Goal: Task Accomplishment & Management: Complete application form

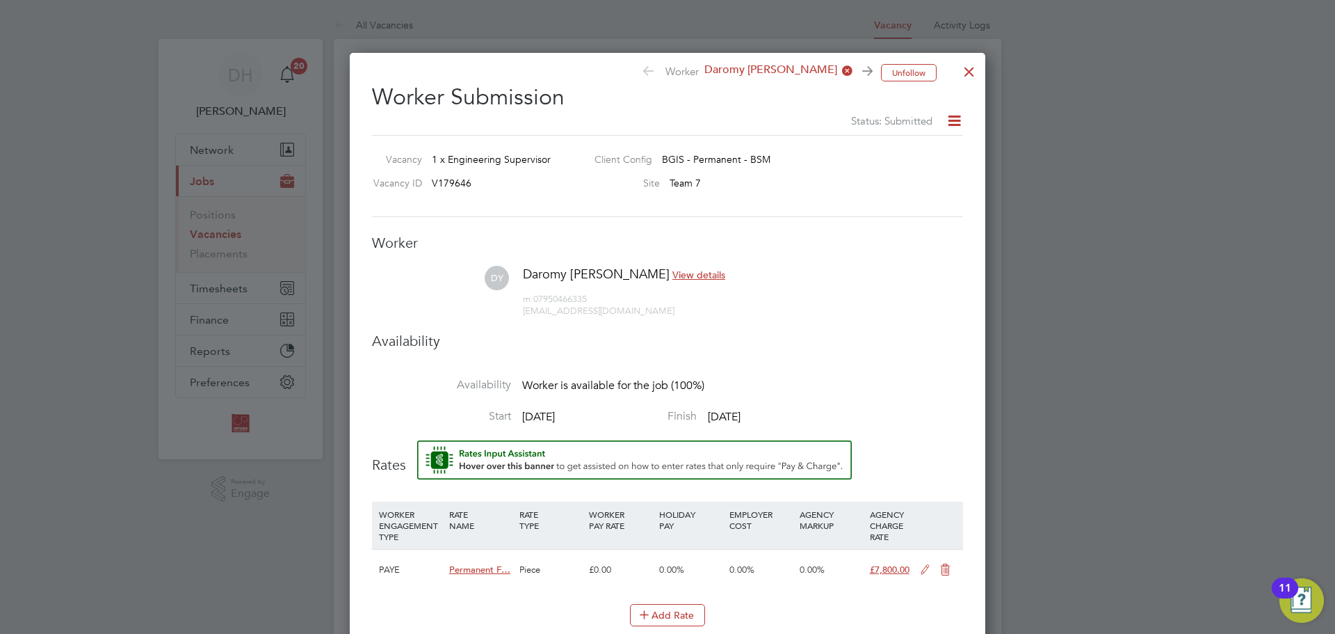
click at [967, 70] on div at bounding box center [969, 68] width 25 height 25
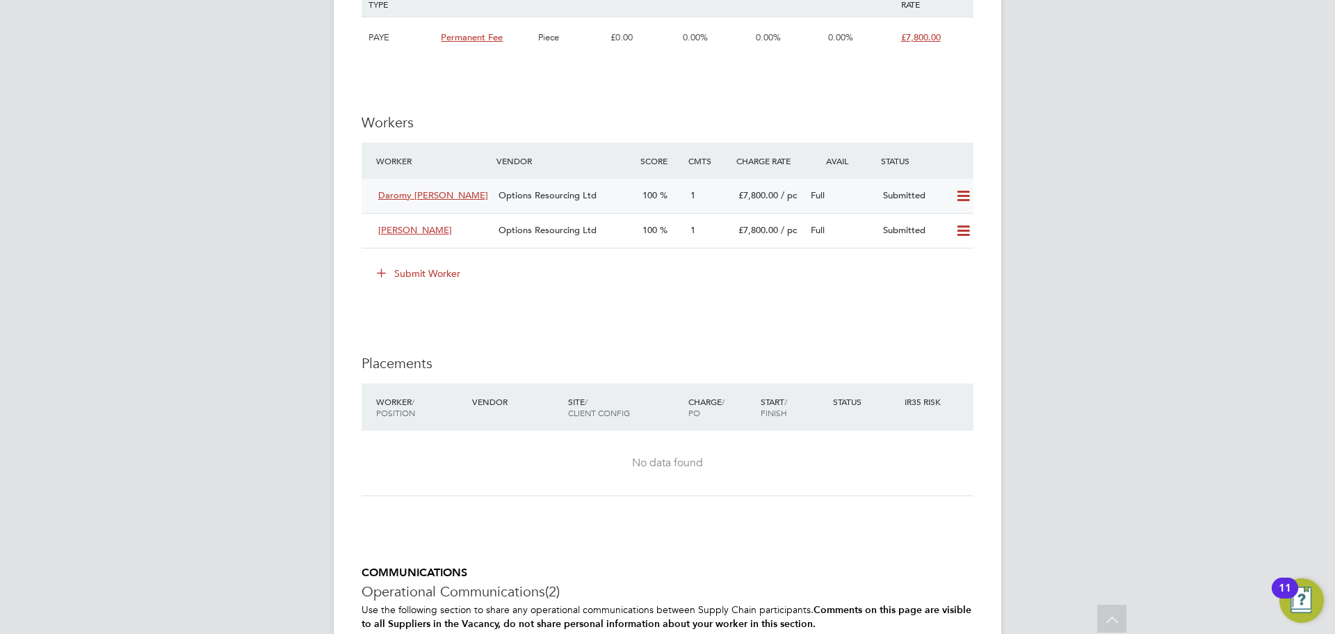
click at [639, 193] on div "100" at bounding box center [661, 195] width 48 height 23
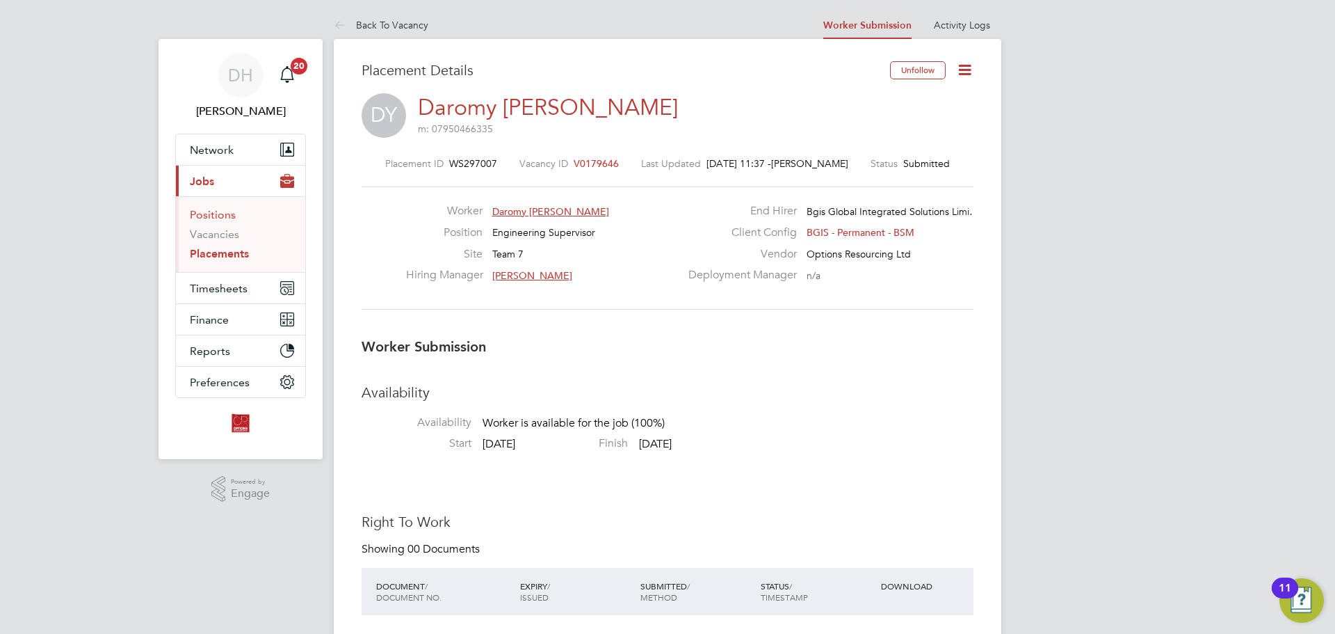
click at [225, 218] on link "Positions" at bounding box center [213, 214] width 46 height 13
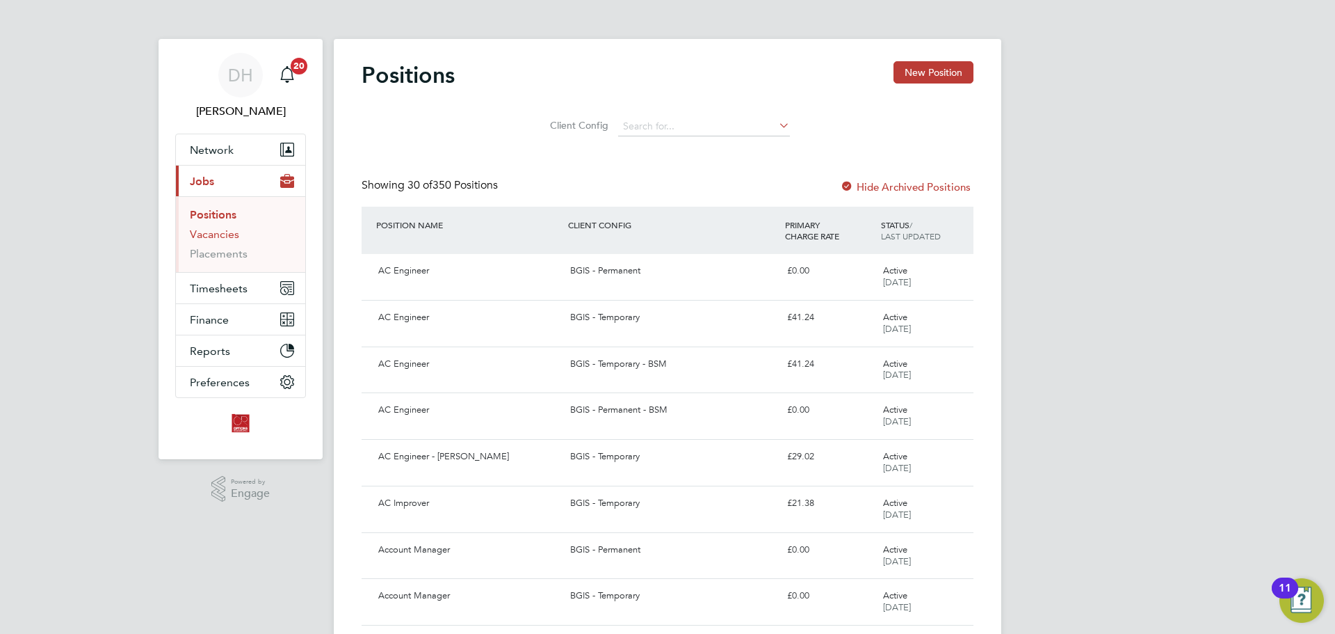
click at [229, 239] on link "Vacancies" at bounding box center [214, 233] width 49 height 13
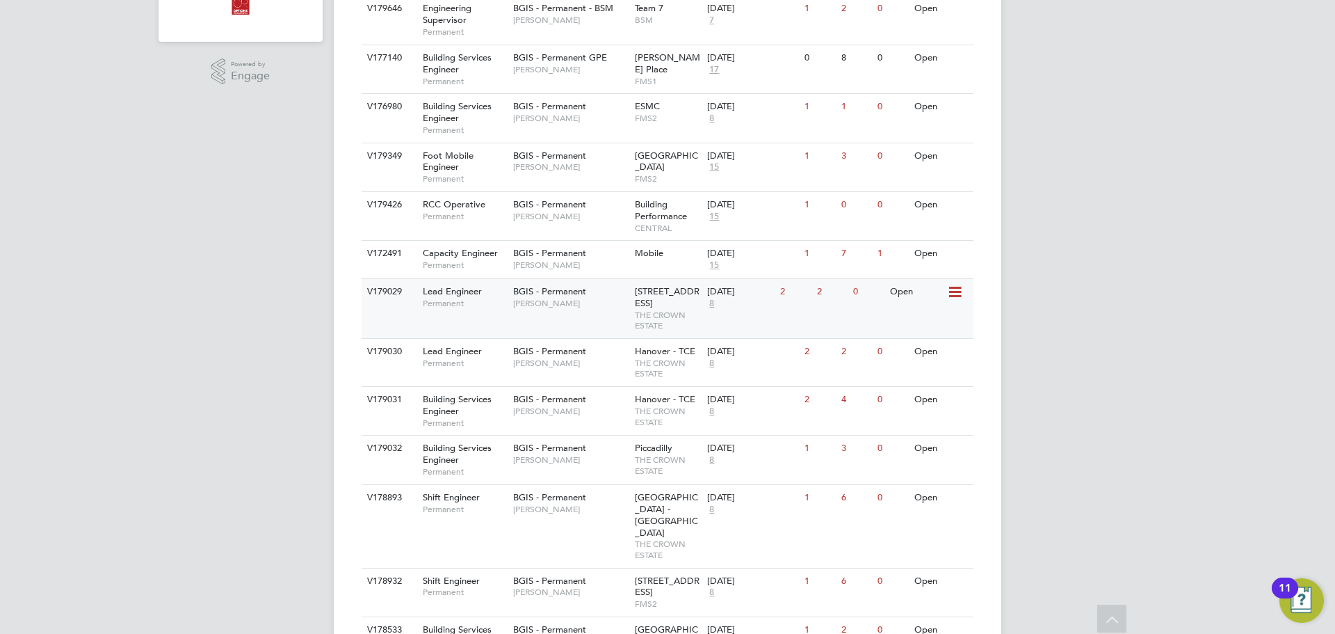
scroll to position [487, 0]
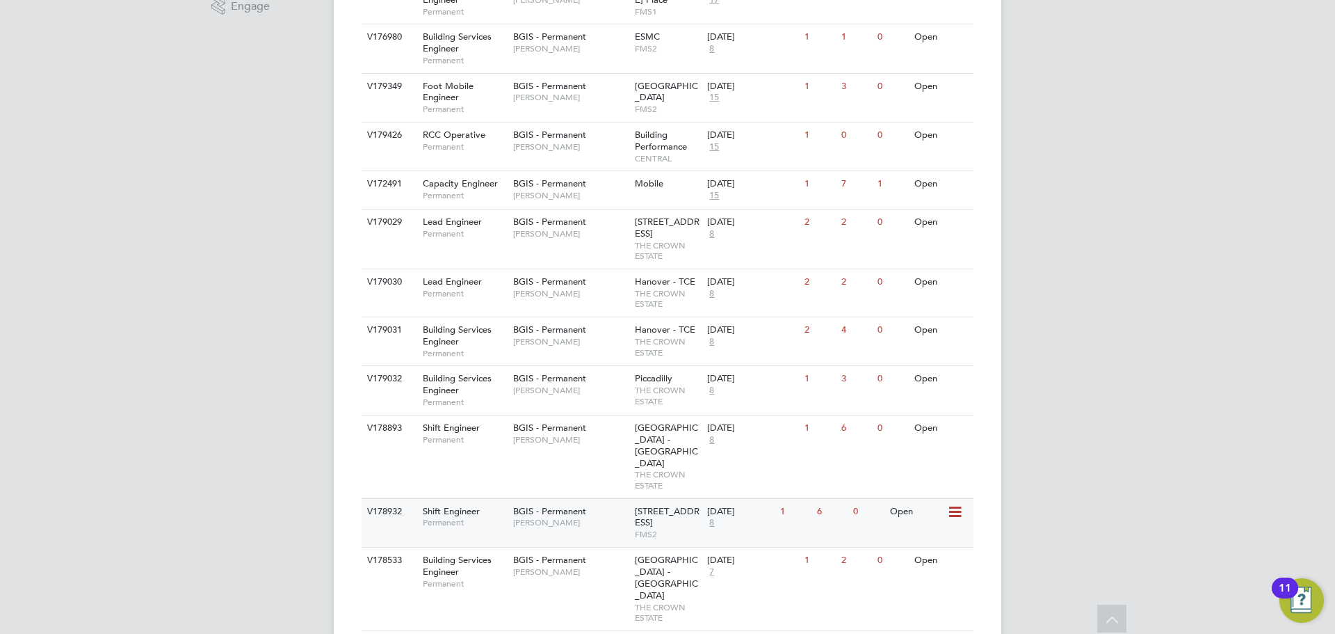
click at [604, 503] on div "BGIS - Permanent Paul Wilson" at bounding box center [571, 517] width 122 height 36
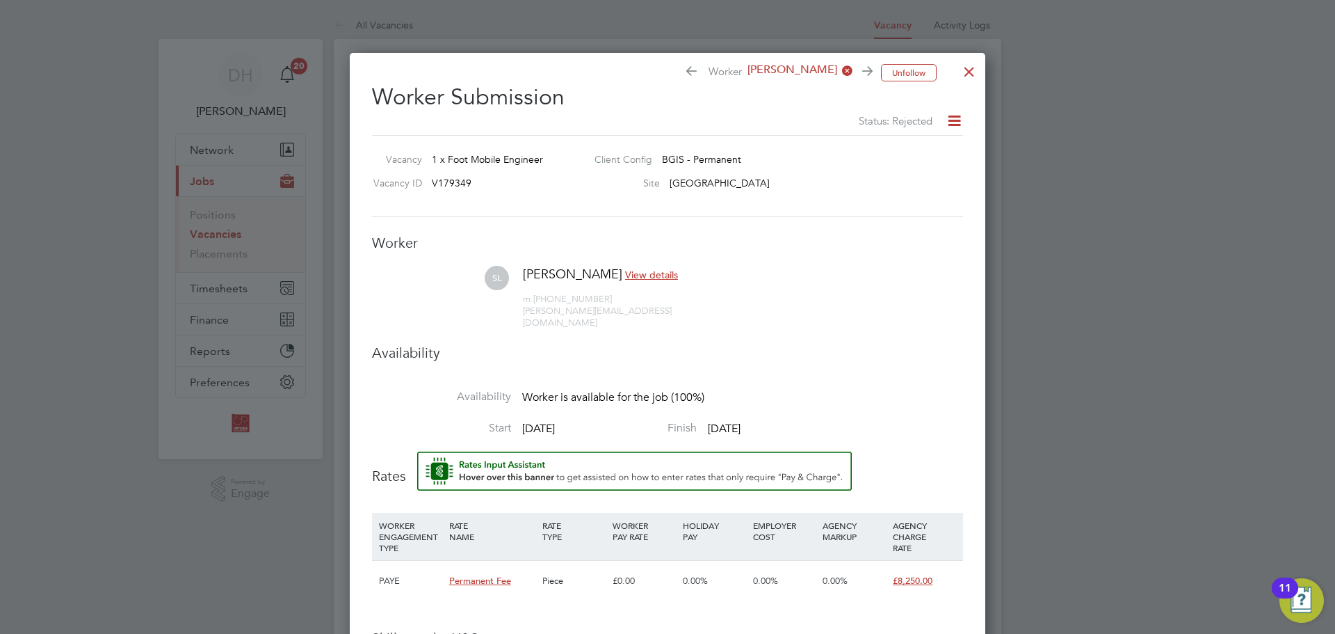
click at [967, 70] on div at bounding box center [969, 68] width 25 height 25
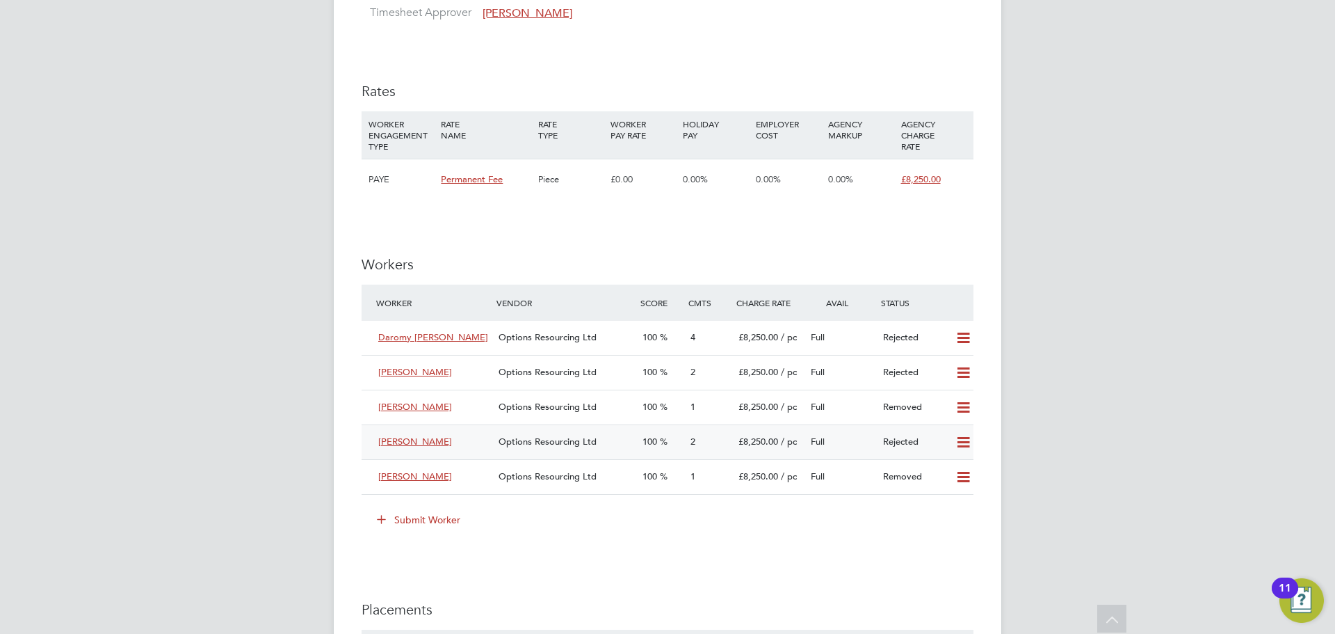
click at [567, 444] on span "Options Resourcing Ltd" at bounding box center [548, 441] width 98 height 12
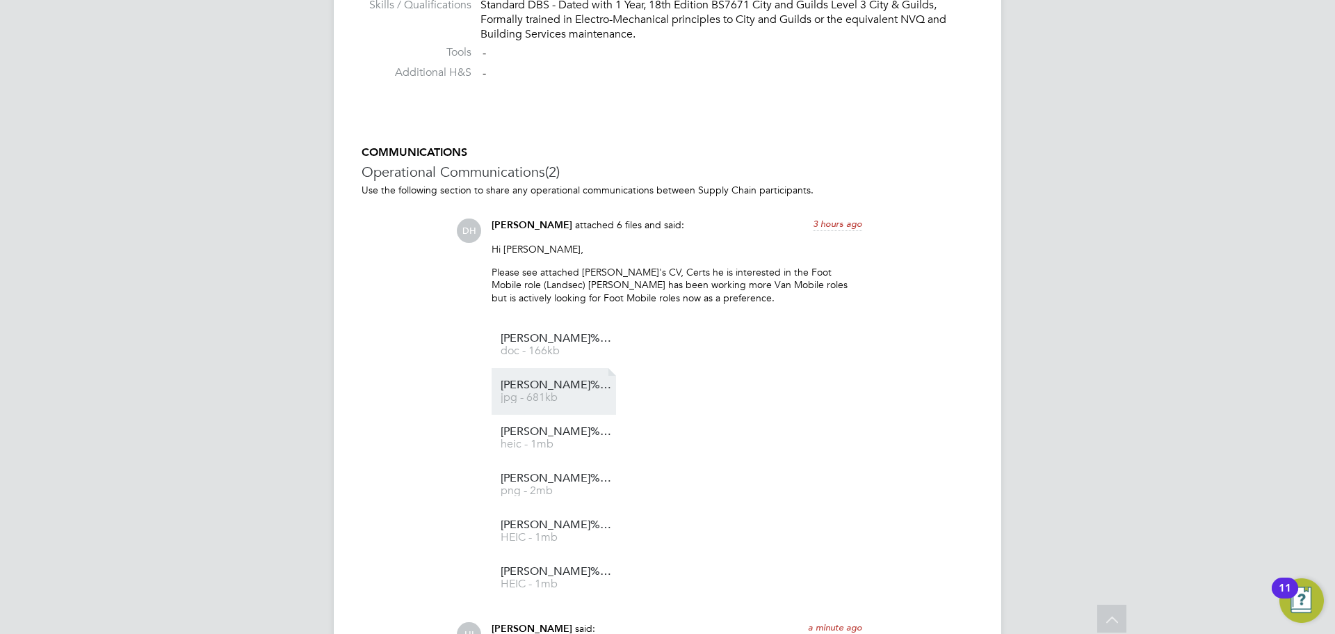
click at [553, 382] on span "Shane%20Lemard%20-%20L3%20Electrical%20Installations" at bounding box center [556, 385] width 111 height 10
click at [519, 424] on li "Shane%20Lemard%20-%2018th%20edition heic - 1mb" at bounding box center [554, 438] width 125 height 47
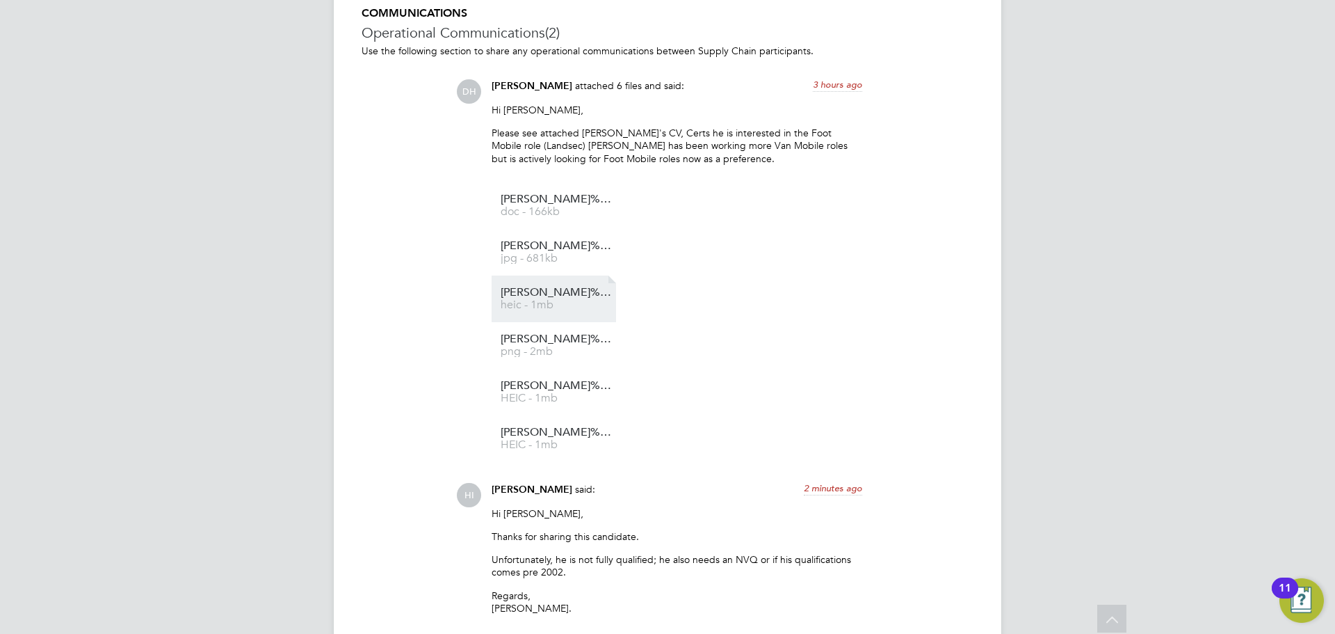
click at [527, 294] on span "Shane%20Lemard%20-%2018th%20edition" at bounding box center [556, 292] width 111 height 10
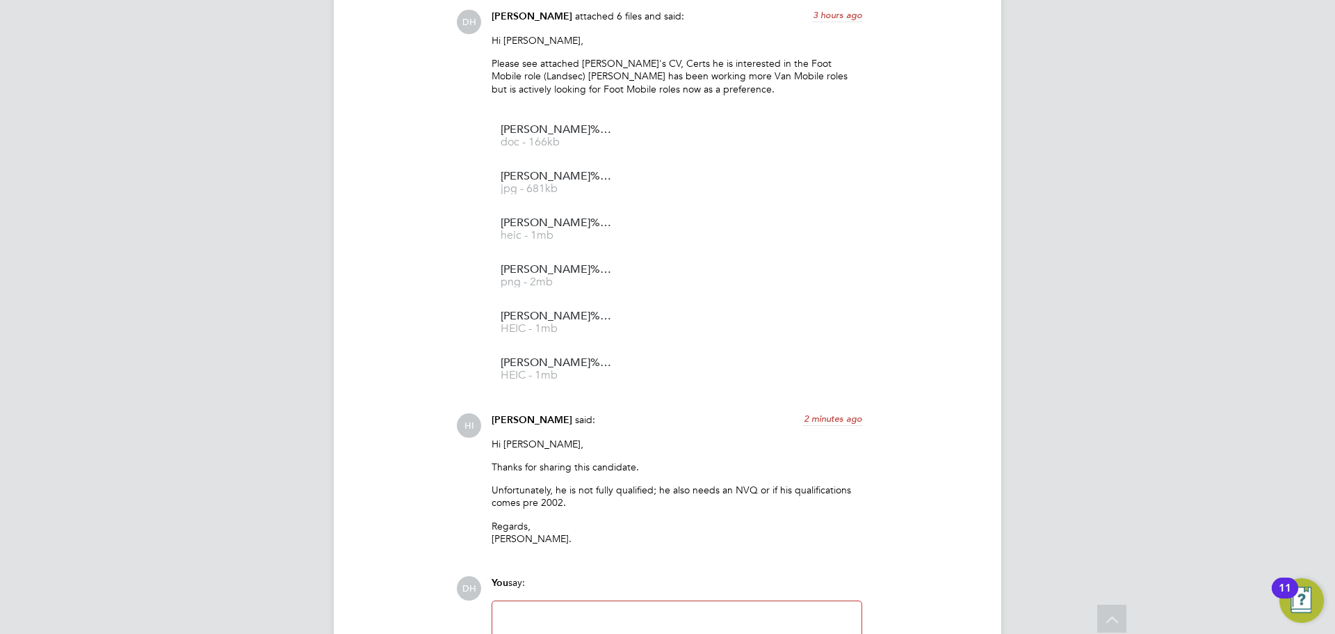
scroll to position [1461, 0]
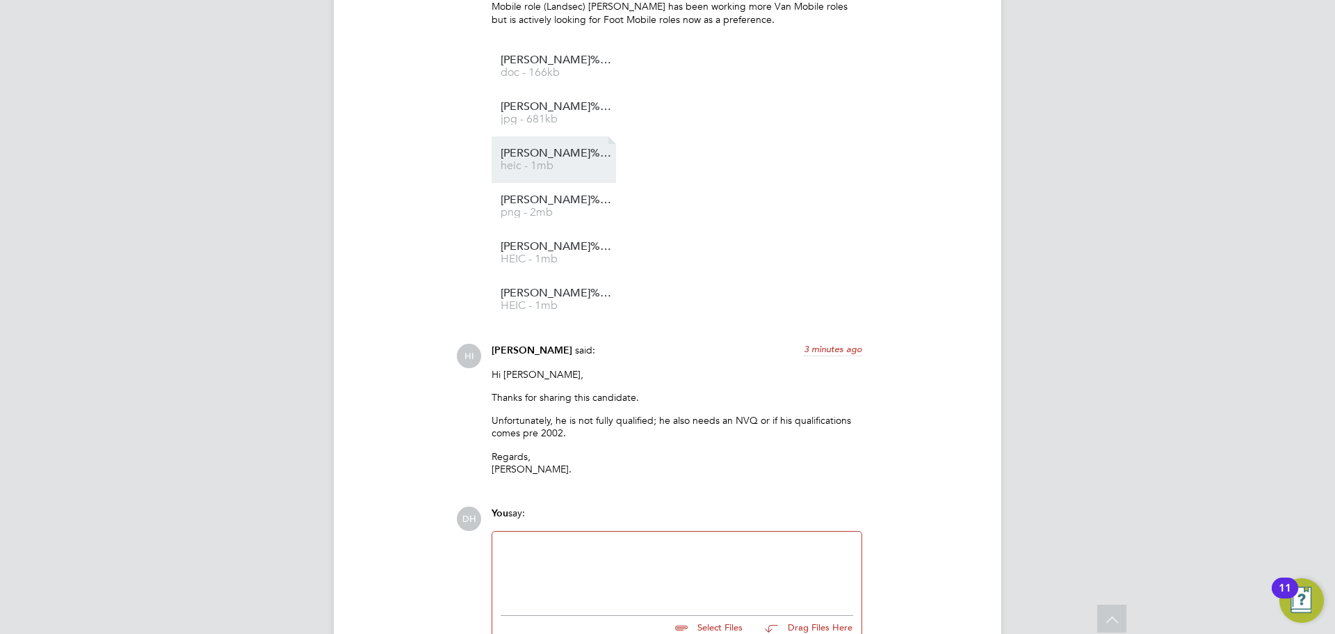
click at [533, 166] on span "heic - 1mb" at bounding box center [556, 166] width 111 height 10
click at [566, 218] on li "Shane%20Lemard%20-%20L3%20Inspection%20%26%20Testing png - 2mb" at bounding box center [554, 206] width 125 height 47
click at [544, 211] on span "png - 2mb" at bounding box center [556, 212] width 111 height 10
click at [569, 104] on span "Shane%20Lemard%20-%20L3%20Electrical%20Installations" at bounding box center [556, 107] width 111 height 10
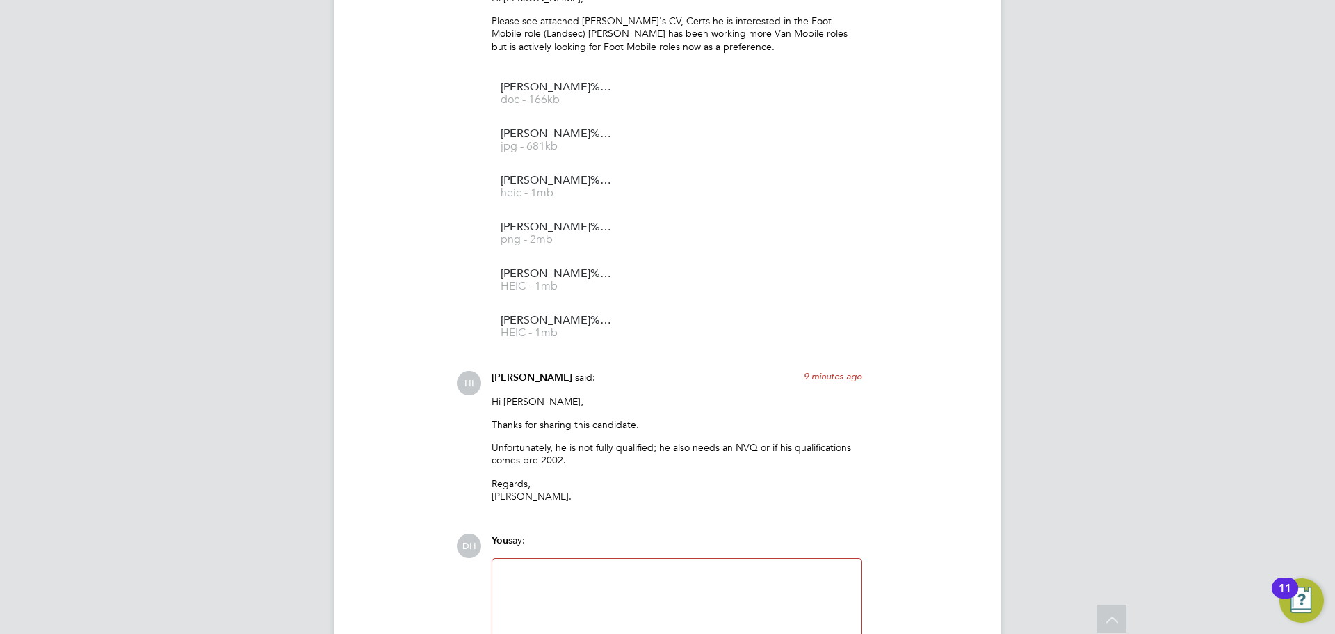
scroll to position [1225, 0]
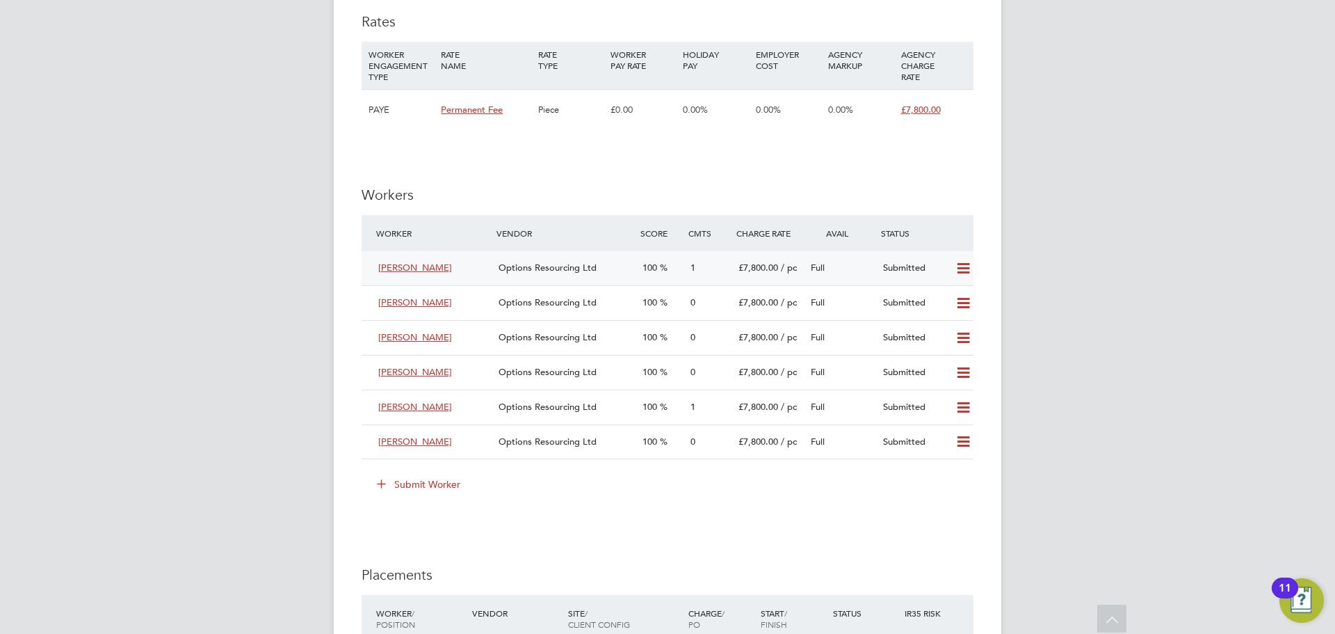
click at [967, 271] on icon at bounding box center [963, 268] width 17 height 11
click at [948, 298] on li "Remove" at bounding box center [944, 298] width 54 height 19
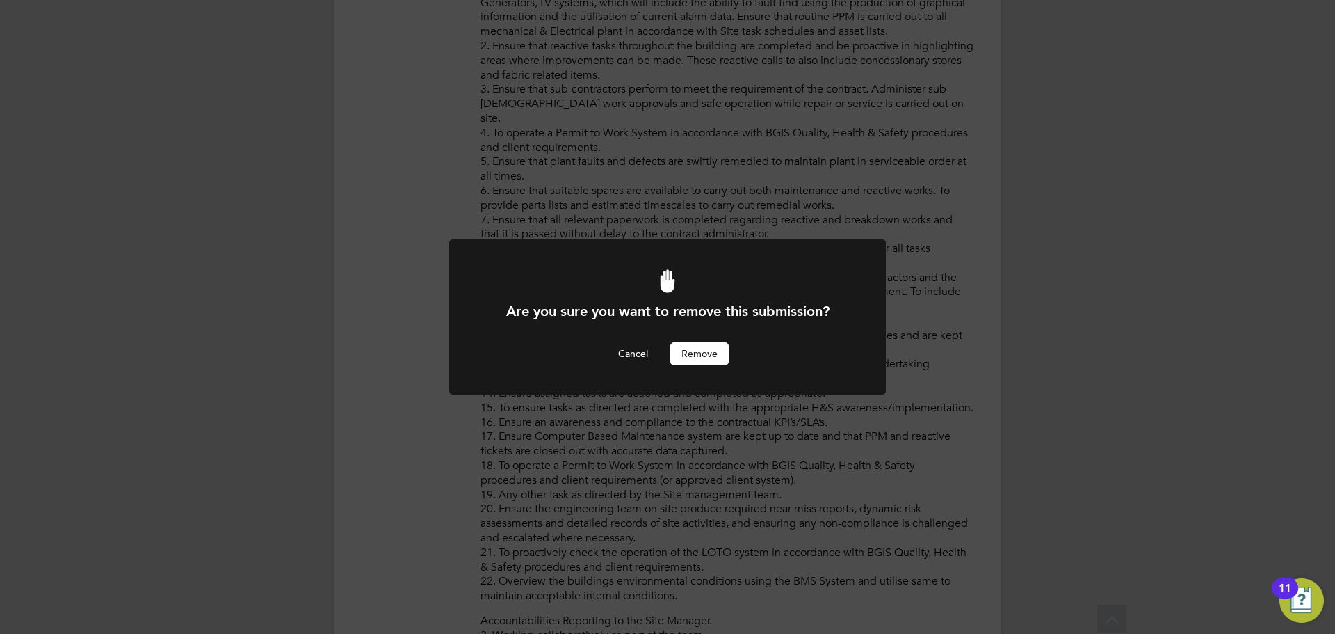
click at [700, 362] on button "Remove" at bounding box center [699, 353] width 58 height 22
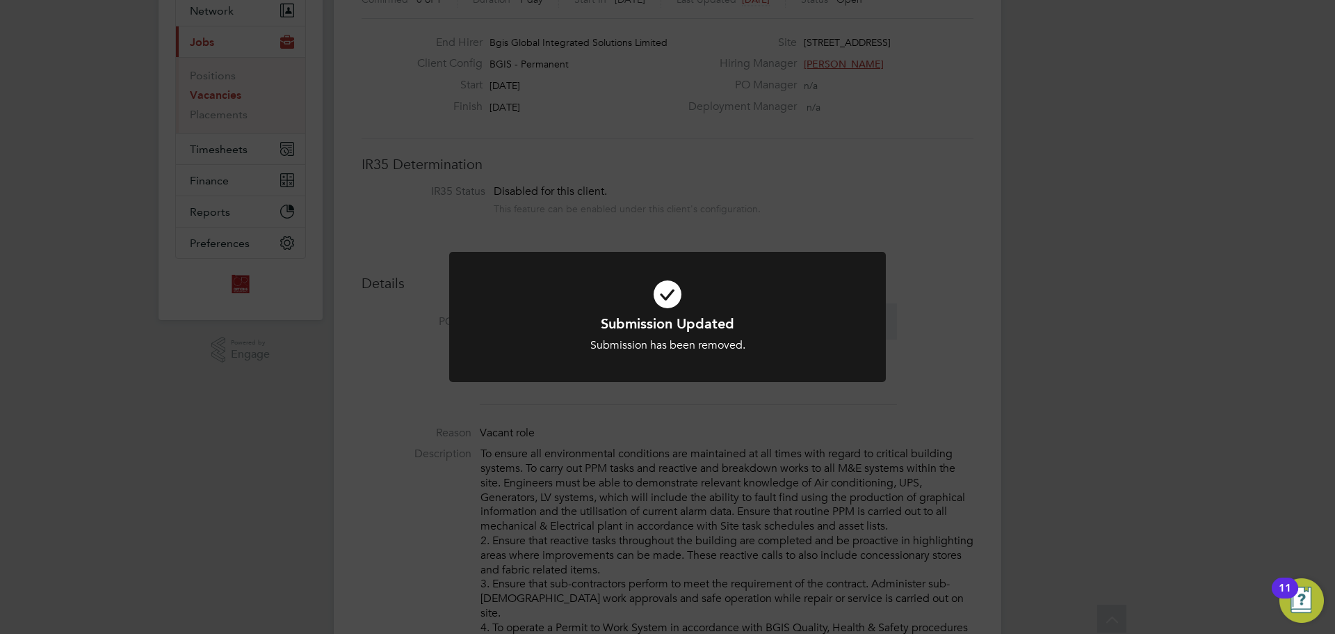
drag, startPoint x: 894, startPoint y: 554, endPoint x: 890, endPoint y: 545, distance: 9.3
click at [893, 553] on div "Submission Updated Submission has been removed. Cancel Okay" at bounding box center [667, 317] width 1335 height 634
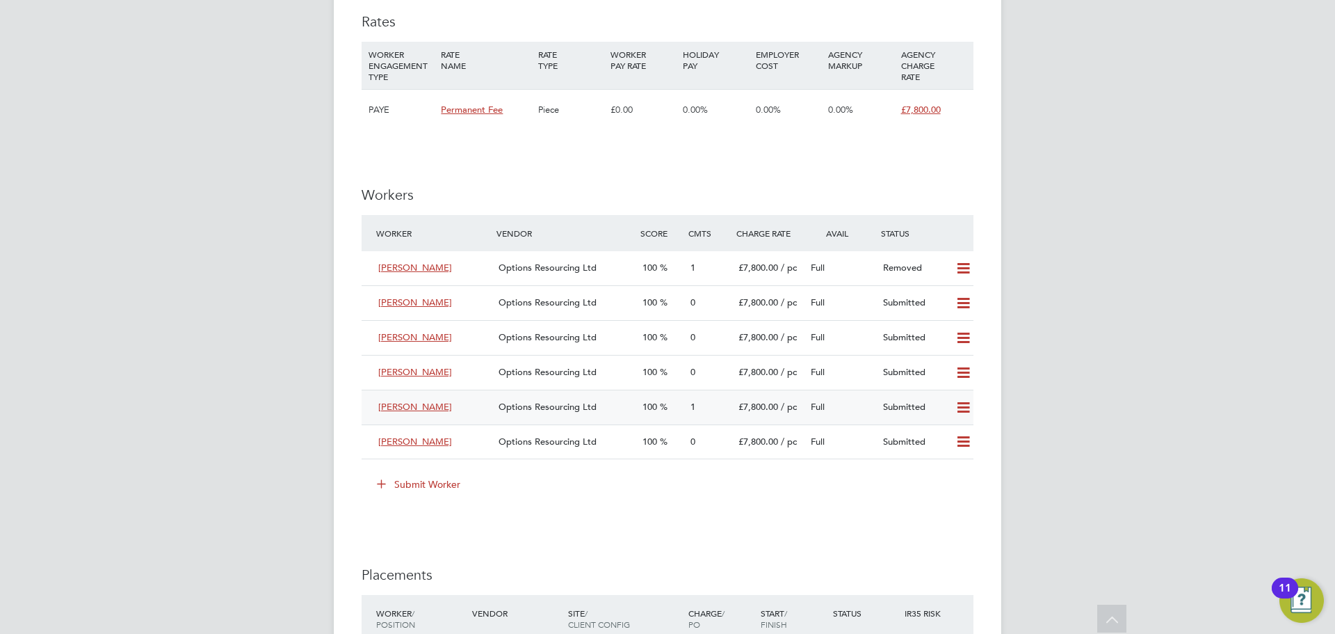
click at [967, 409] on icon at bounding box center [963, 407] width 17 height 11
click at [949, 435] on li "Remove" at bounding box center [944, 437] width 54 height 19
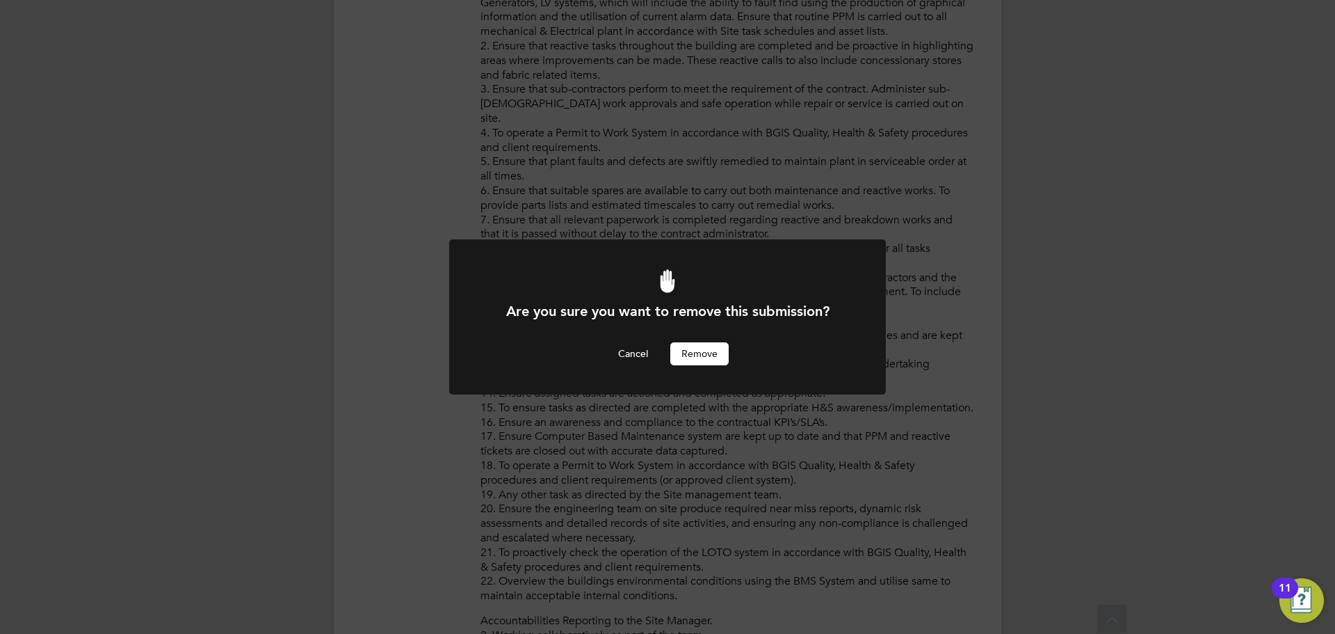
click at [699, 353] on button "Remove" at bounding box center [699, 353] width 58 height 22
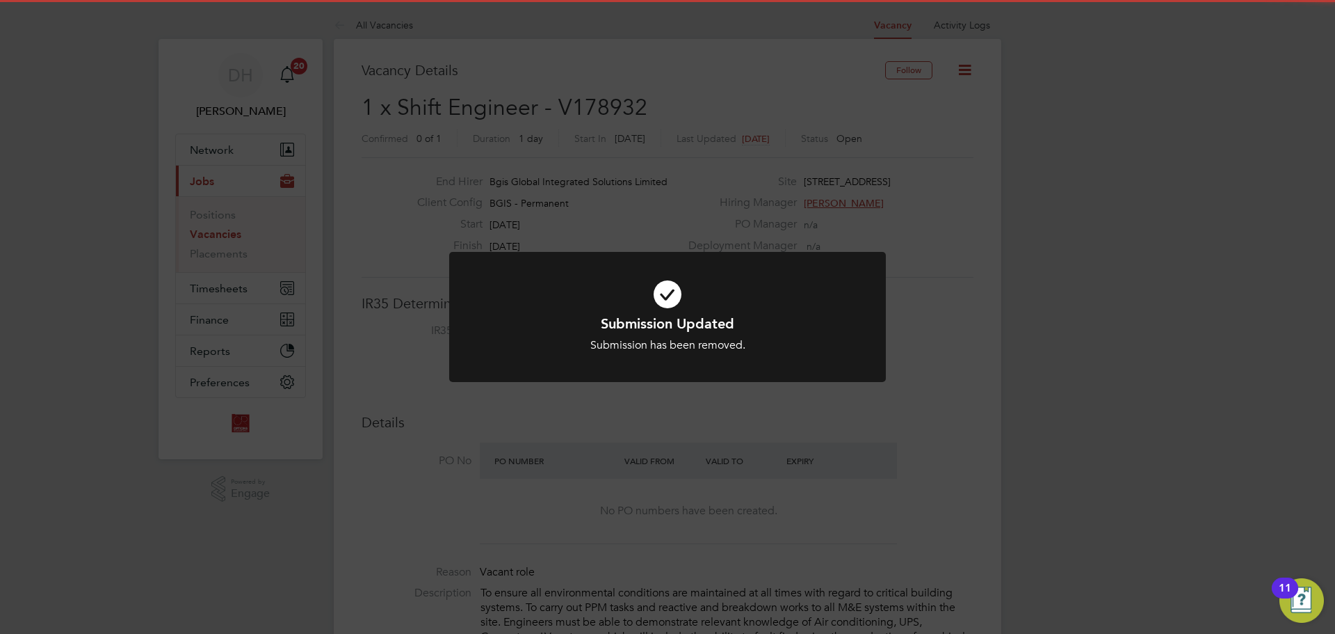
click at [728, 467] on div "Submission Updated Submission has been removed. Cancel Okay" at bounding box center [667, 317] width 1335 height 634
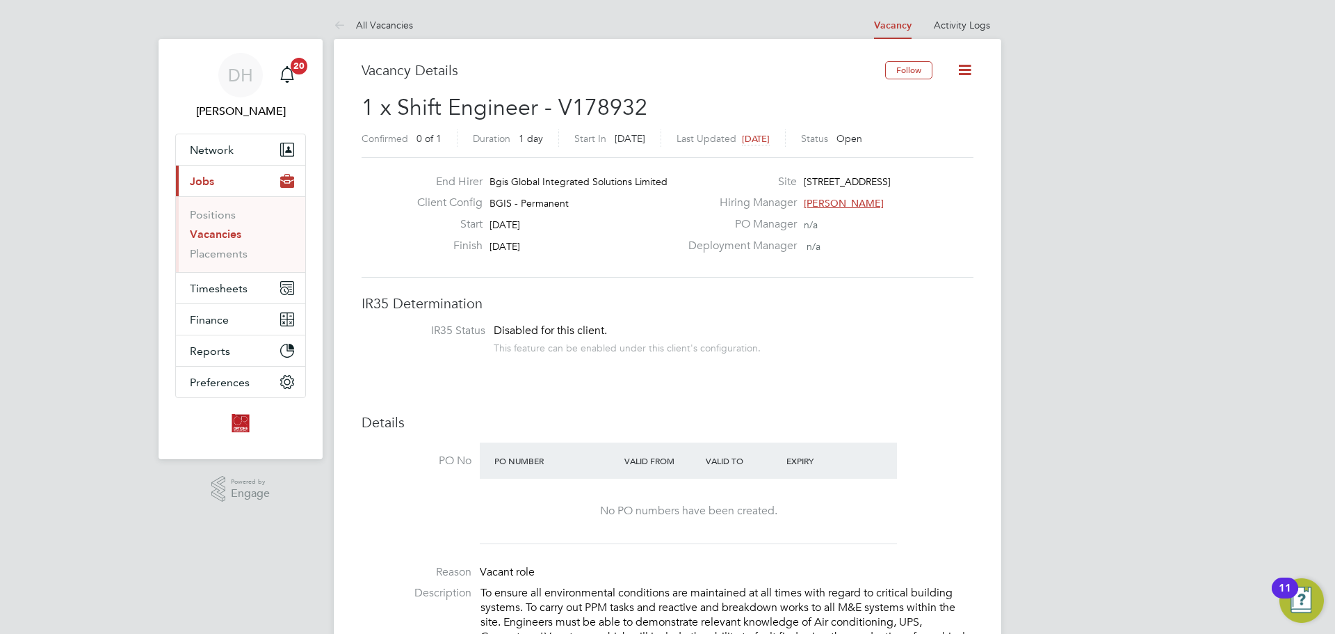
click at [207, 232] on link "Vacancies" at bounding box center [215, 233] width 51 height 13
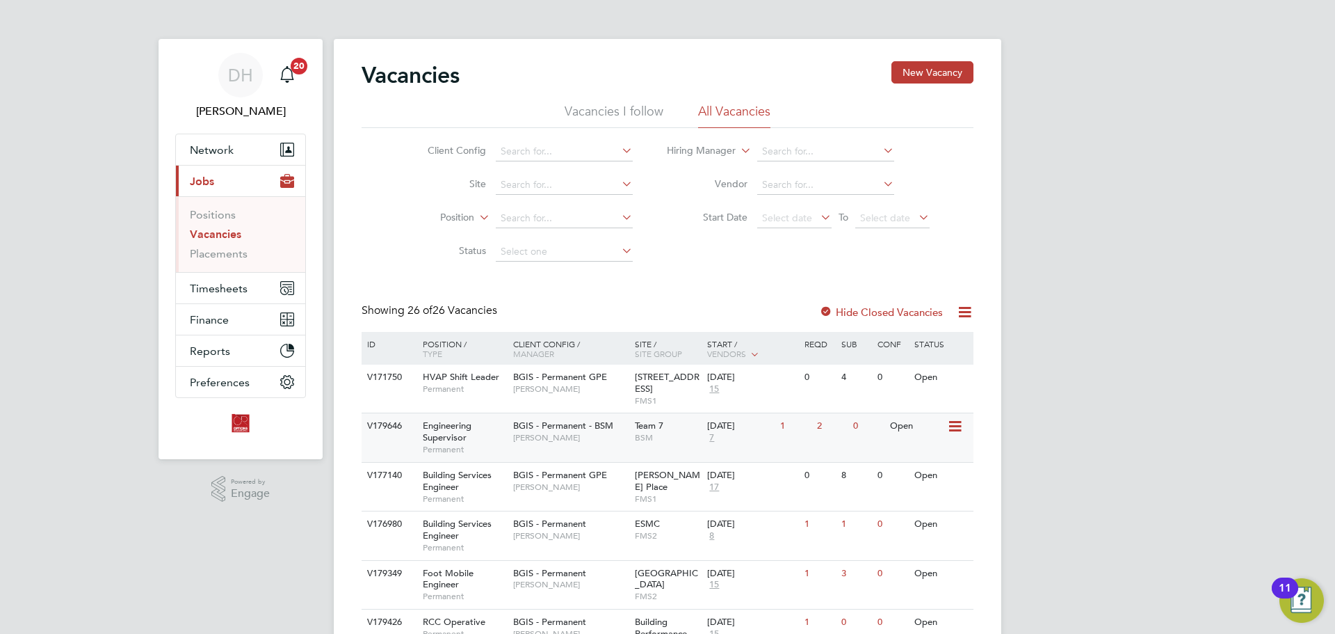
click at [586, 444] on div "BGIS - Permanent - BSM Lewis Cannon" at bounding box center [571, 431] width 122 height 36
click at [584, 451] on div "V179646 Engineering Supervisor Permanent BGIS - Permanent - BSM Lewis Cannon Te…" at bounding box center [668, 436] width 612 height 49
click at [717, 438] on div "02 Sep 2025 7" at bounding box center [740, 432] width 73 height 38
click at [711, 436] on span "7" at bounding box center [711, 438] width 9 height 12
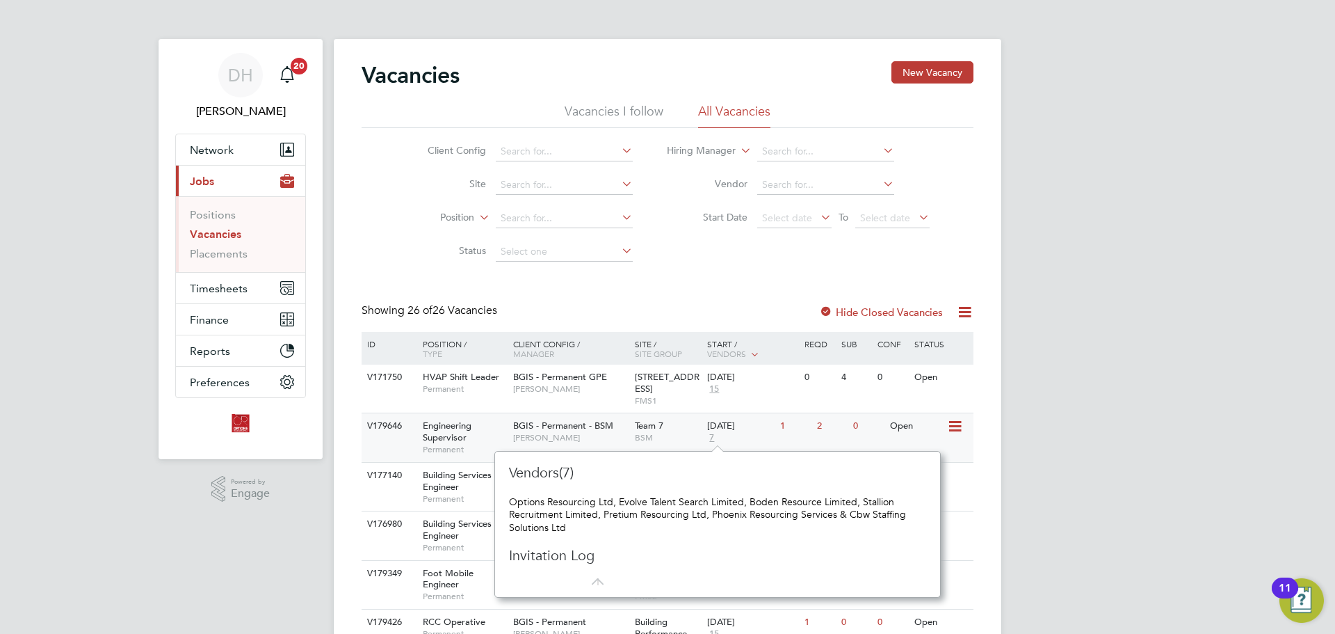
scroll to position [70, 0]
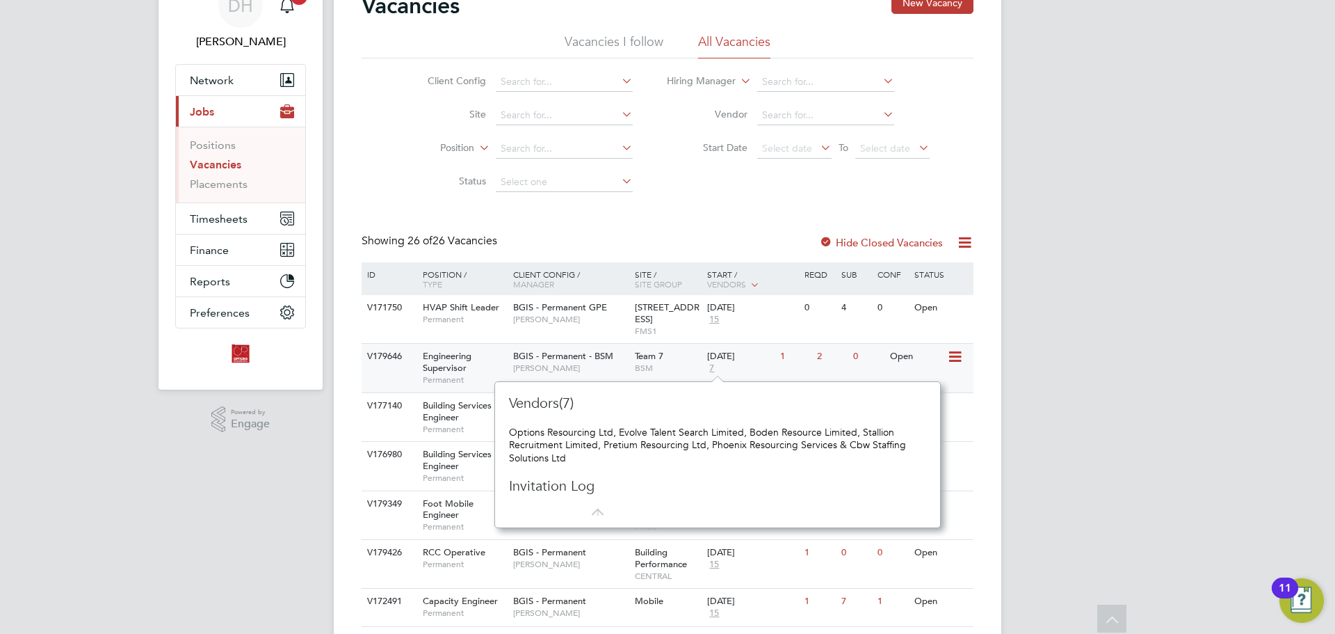
click at [600, 360] on span "BGIS - Permanent - BSM" at bounding box center [563, 356] width 100 height 12
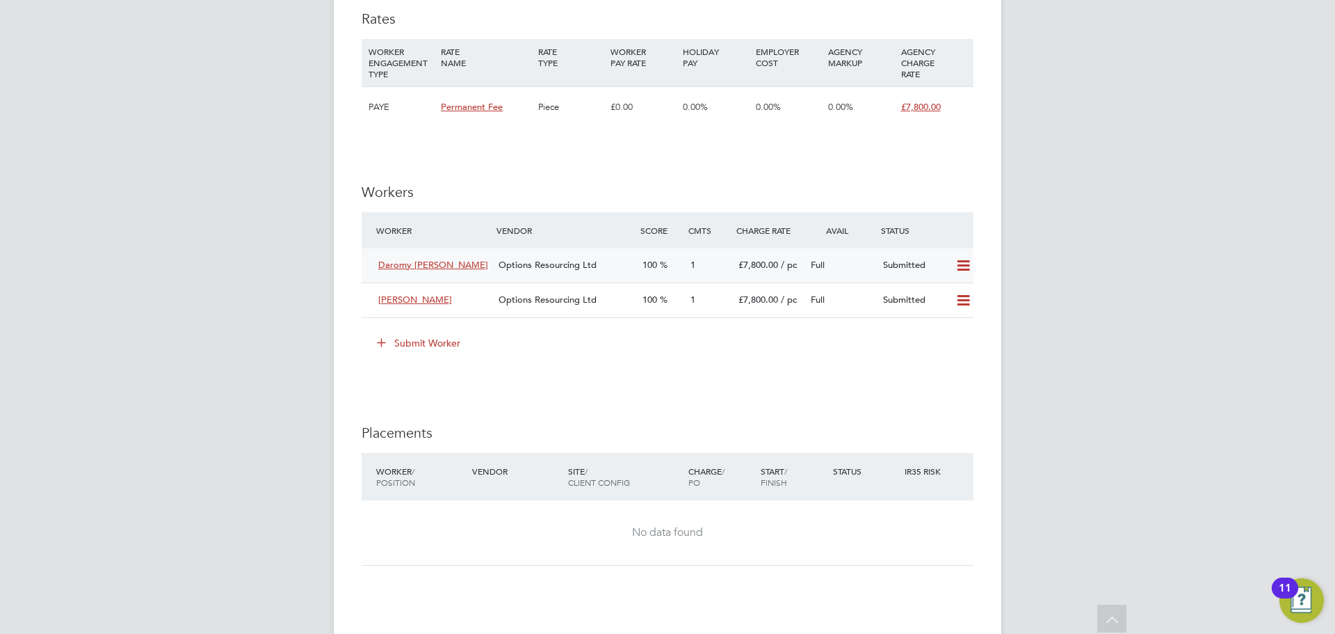
click at [609, 269] on div "Options Resourcing Ltd" at bounding box center [565, 265] width 144 height 23
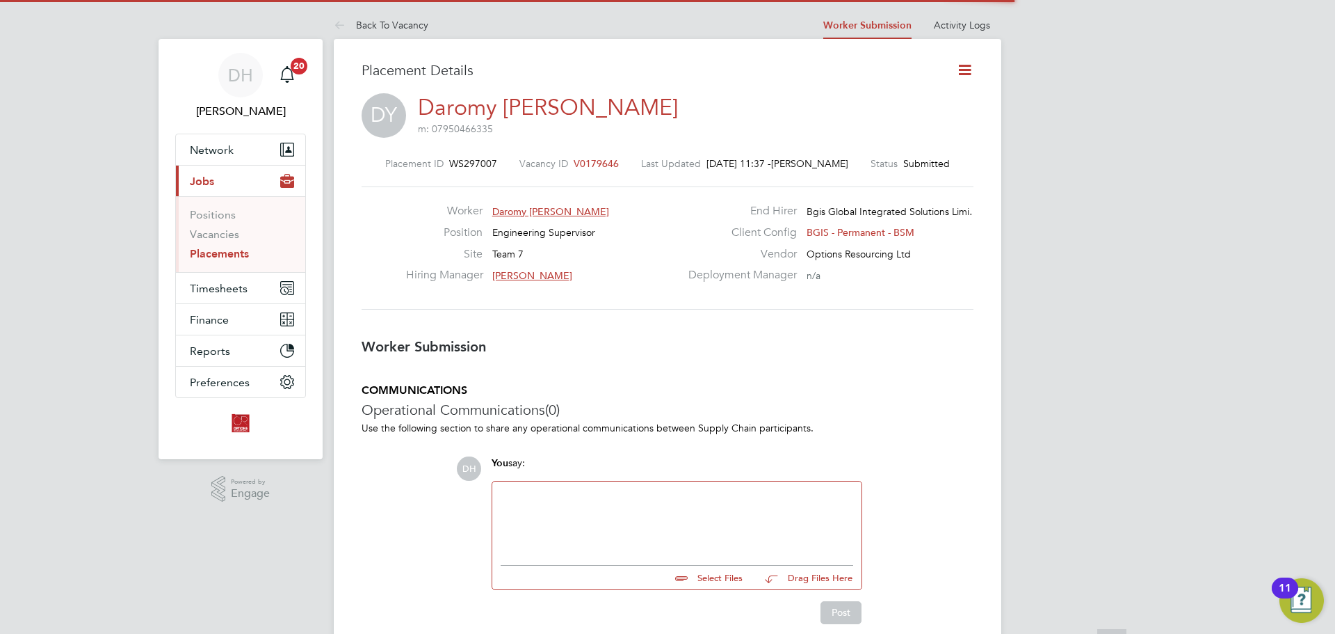
scroll to position [7, 7]
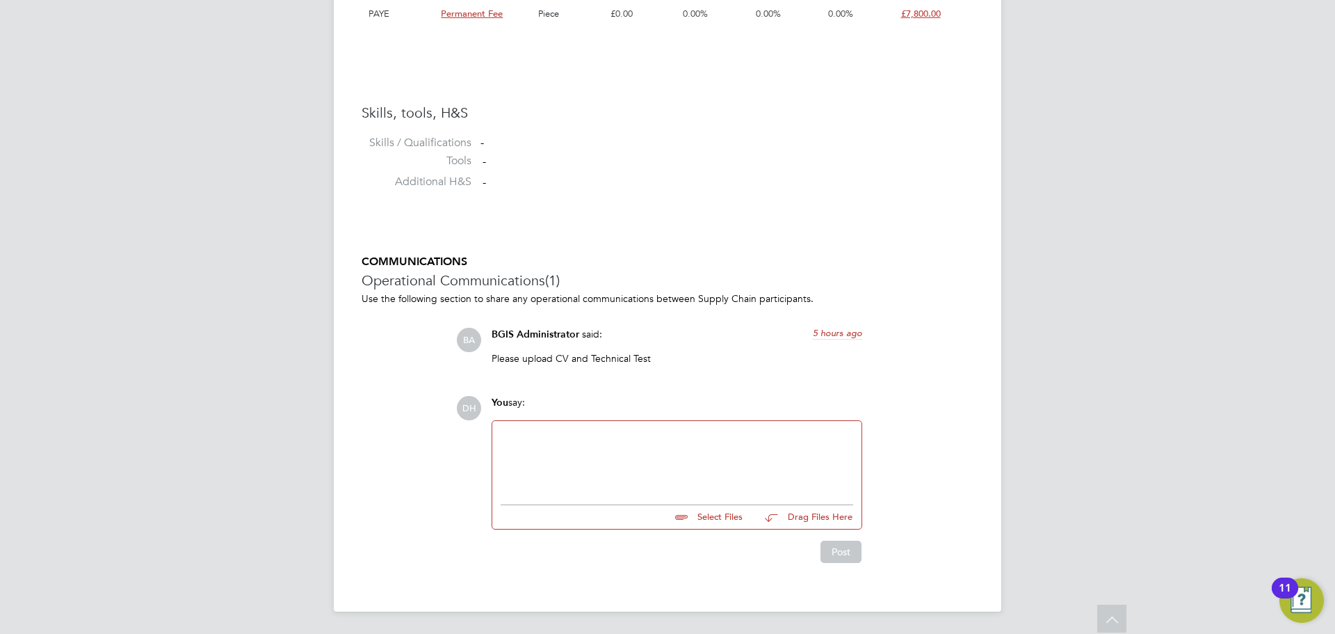
click at [696, 523] on input "file" at bounding box center [749, 514] width 209 height 19
type input "C:\fakepath\Daromy Yearwood - Options LE.doc"
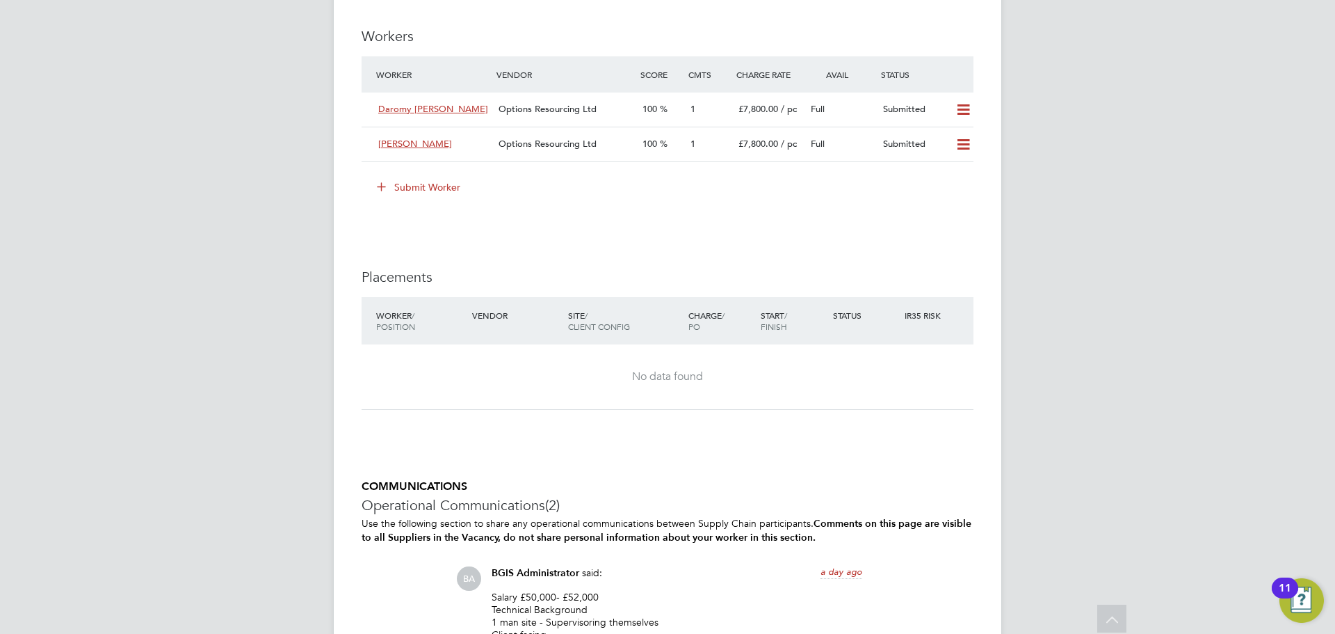
scroll to position [1338, 0]
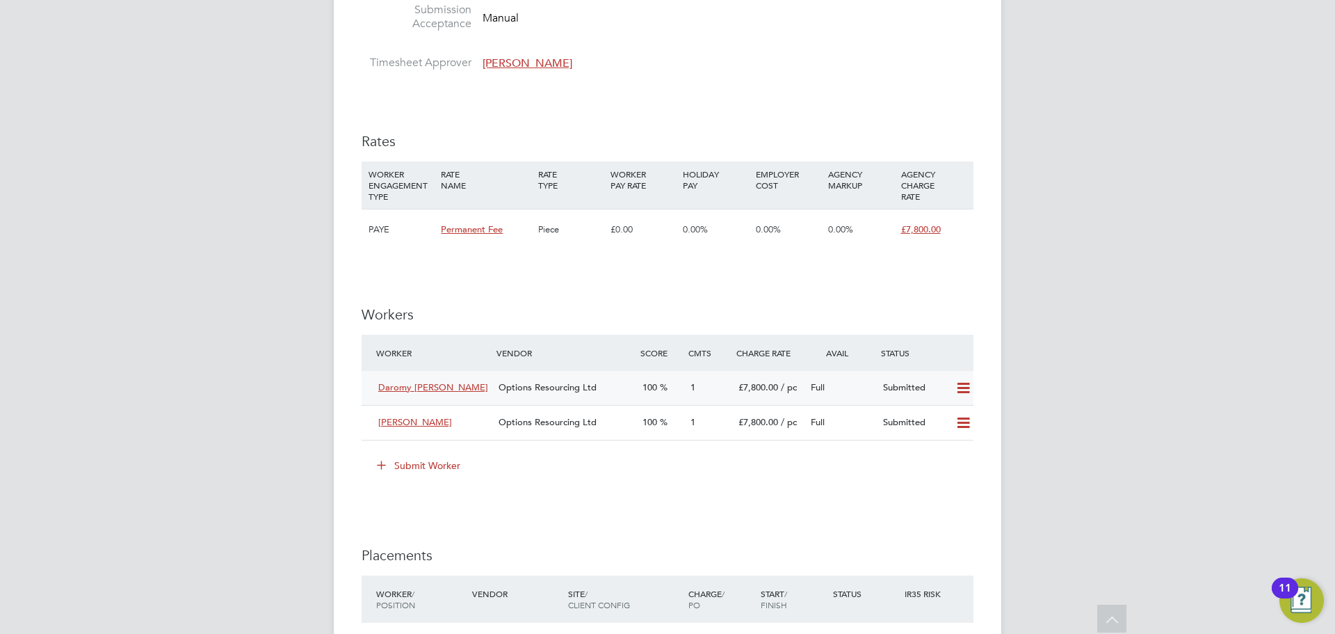
click at [487, 399] on div "Daromy [PERSON_NAME]" at bounding box center [433, 387] width 120 height 23
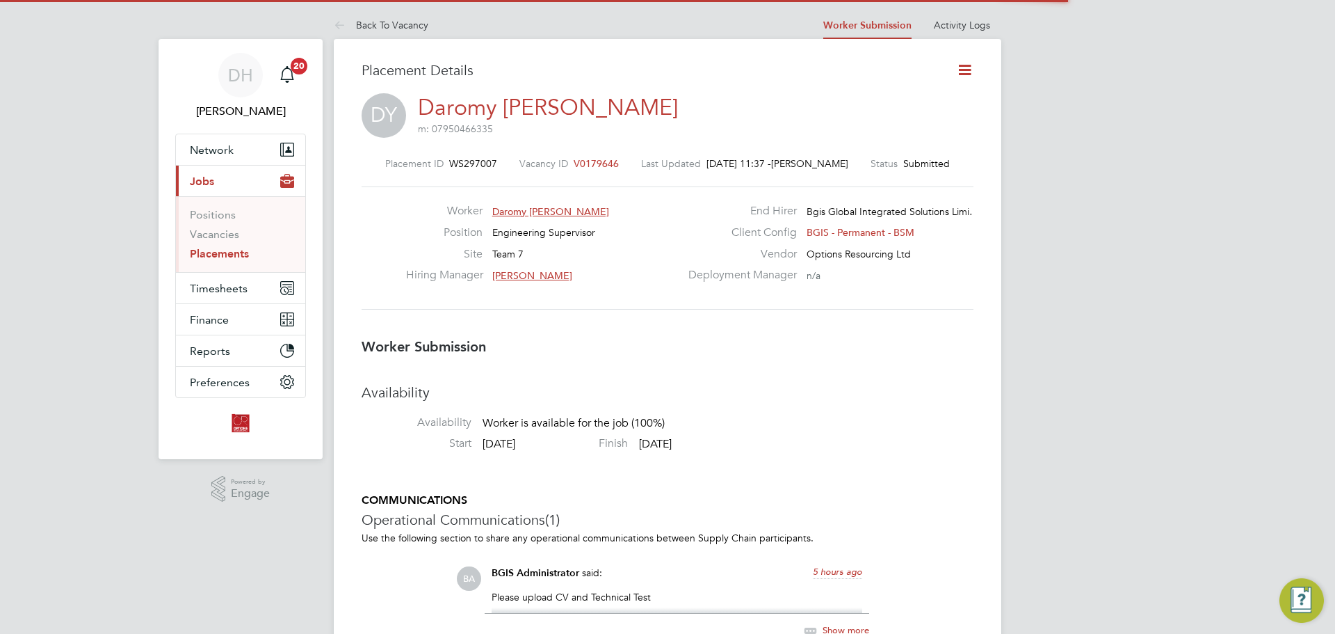
scroll to position [7, 7]
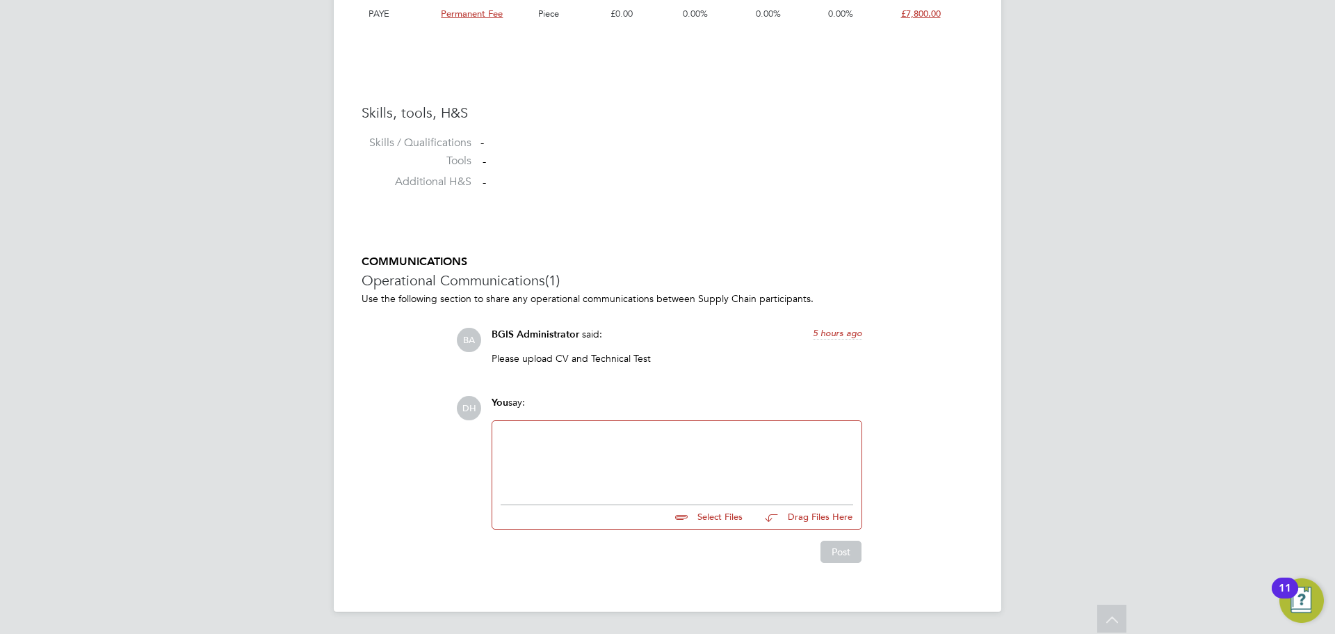
click at [696, 513] on input "file" at bounding box center [749, 514] width 209 height 19
type input "C:\fakepath\Daromy Yearwood - Options LE.doc"
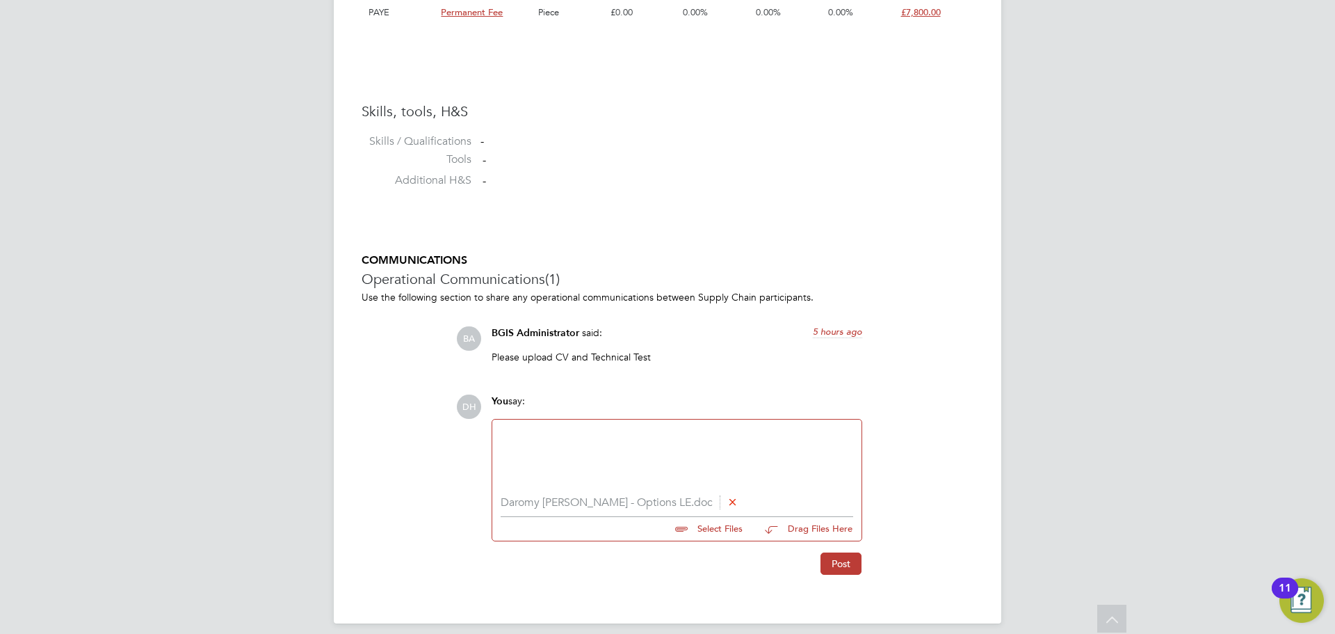
click at [712, 536] on input "file" at bounding box center [749, 526] width 209 height 19
type input "C:\fakepath\Daromy Yearwood - Online Assessment.jpg"
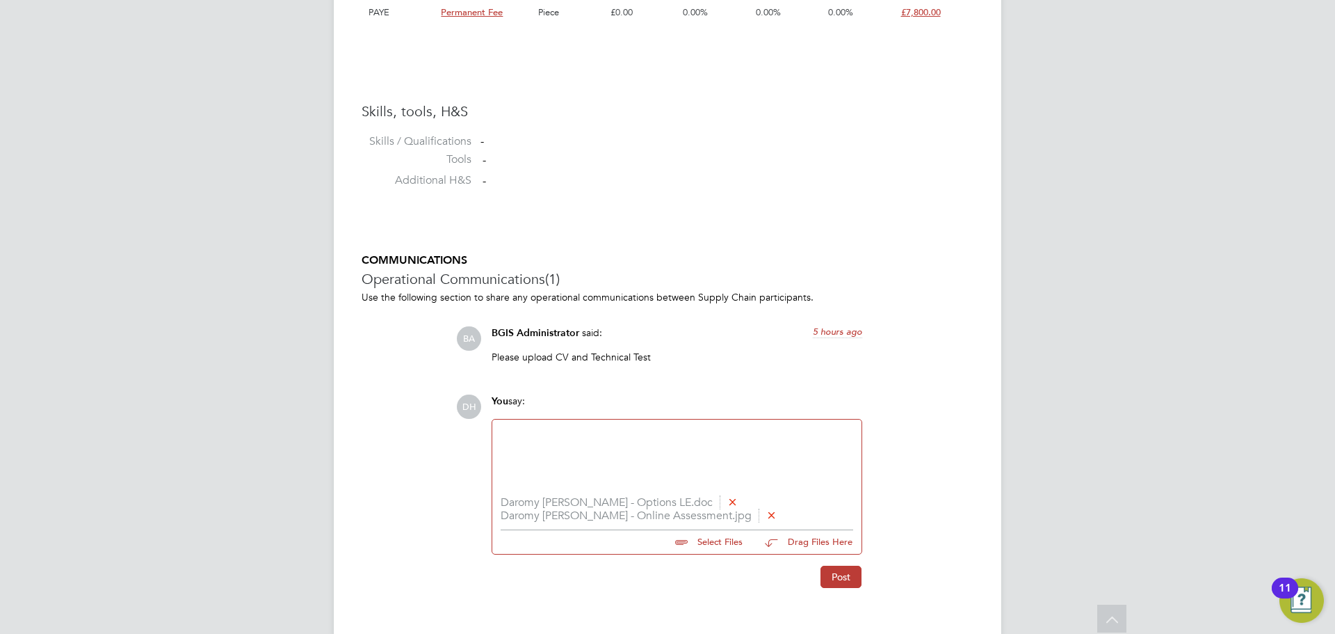
click at [538, 433] on div at bounding box center [677, 458] width 353 height 60
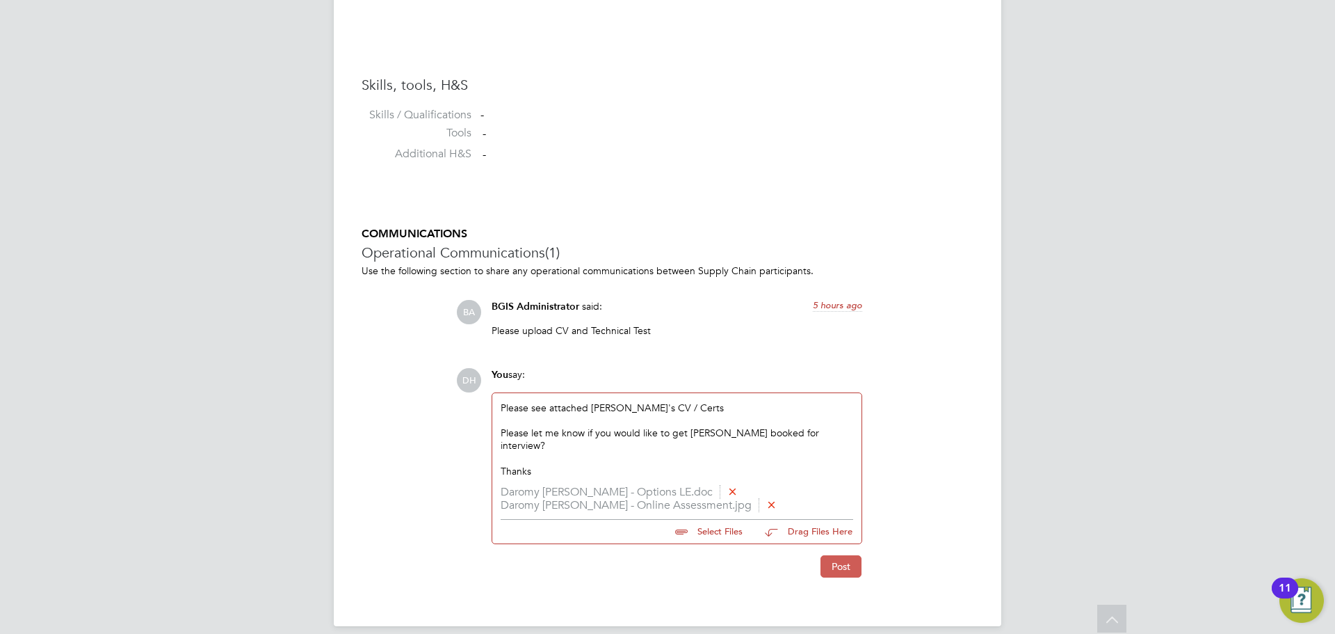
click at [844, 555] on button "Post" at bounding box center [841, 566] width 41 height 22
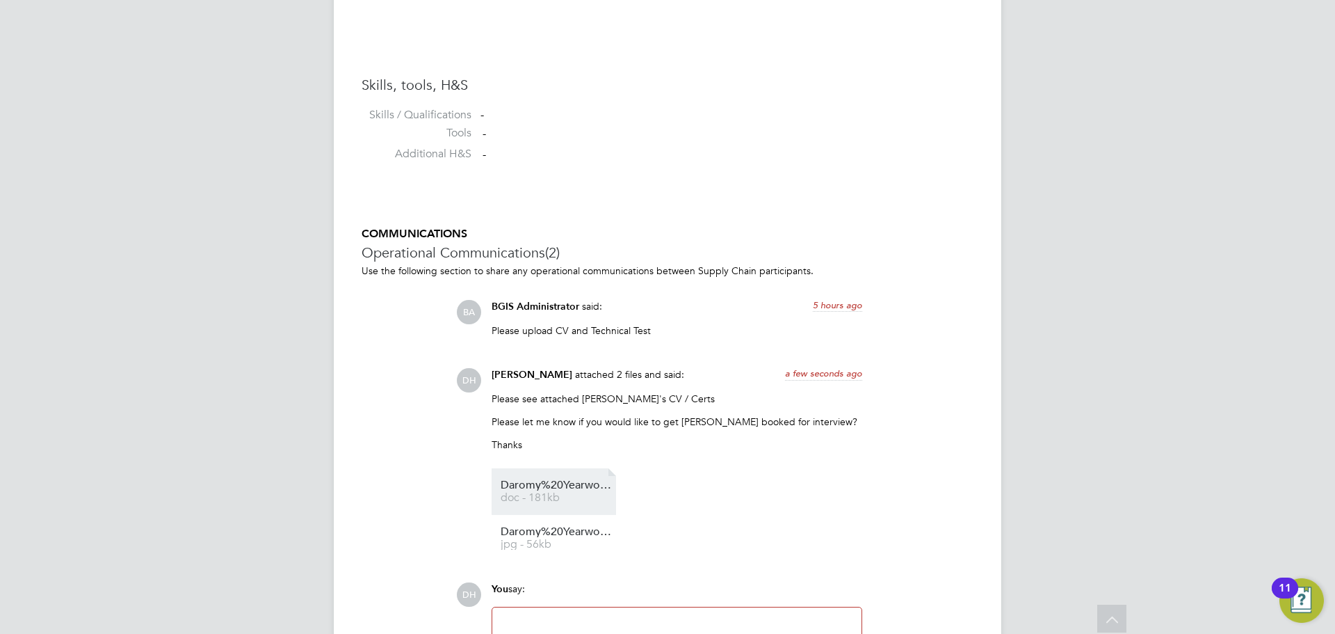
click at [561, 489] on span "Daromy%20Yearwood%20-%20Options%20LE" at bounding box center [556, 485] width 111 height 10
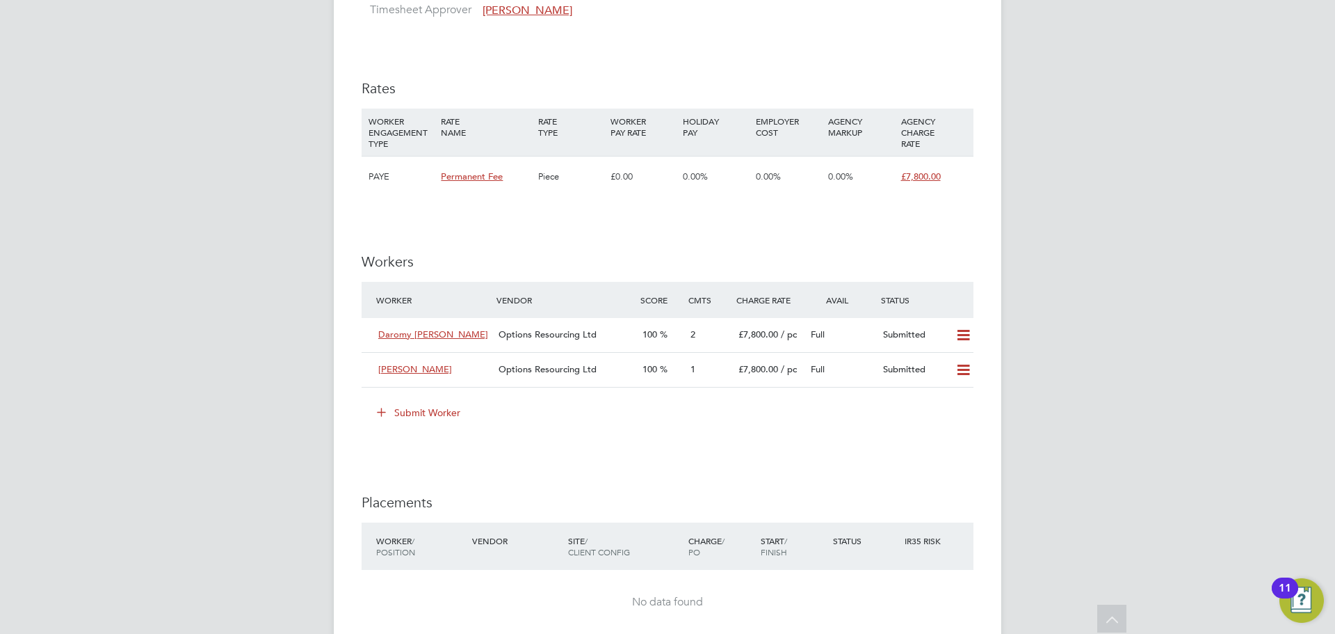
scroll to position [1669, 0]
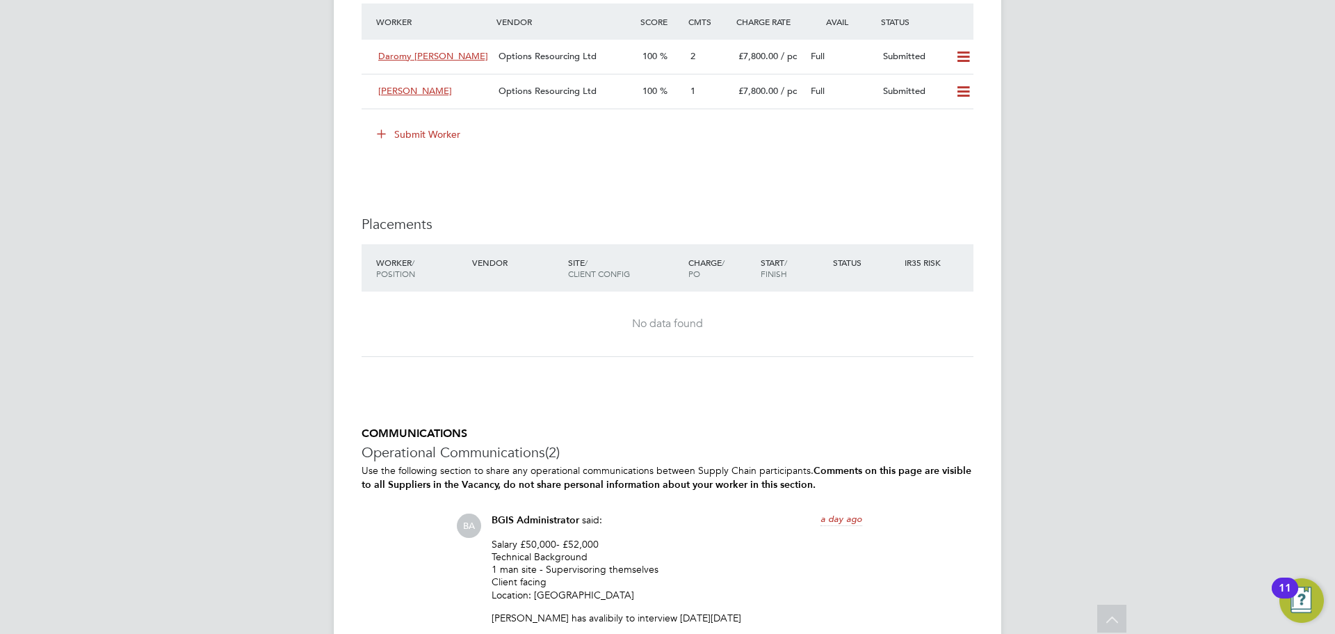
click at [424, 138] on button "Submit Worker" at bounding box center [419, 134] width 104 height 22
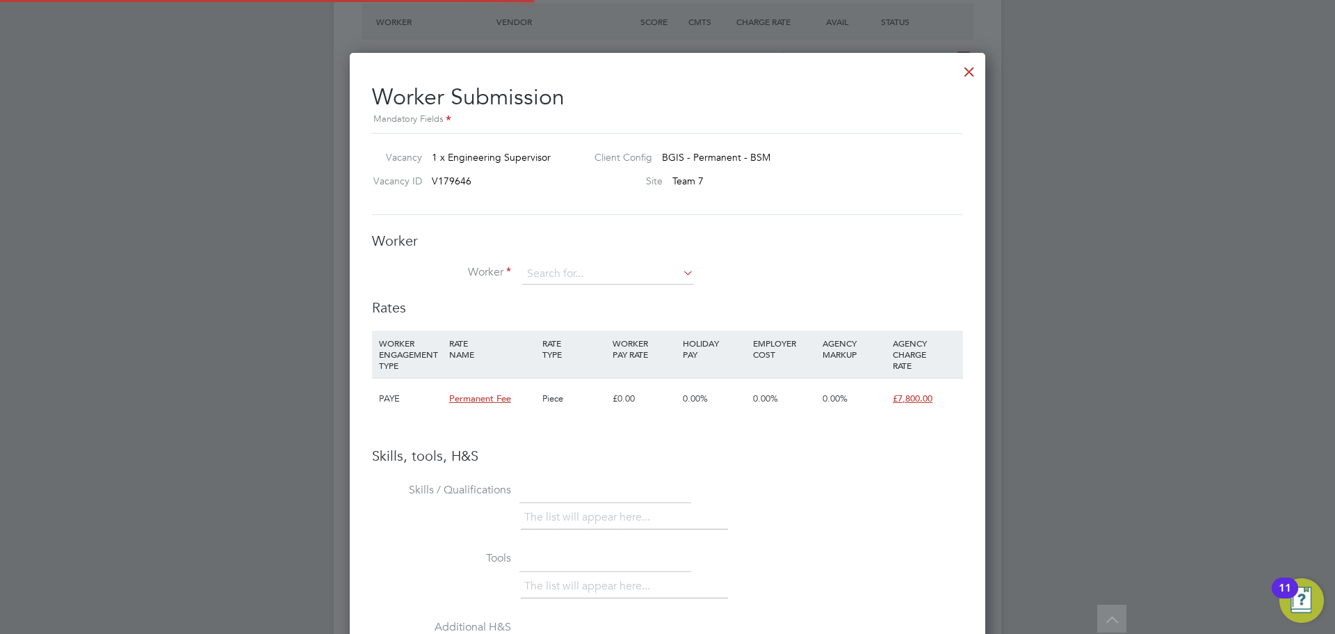
scroll to position [879, 636]
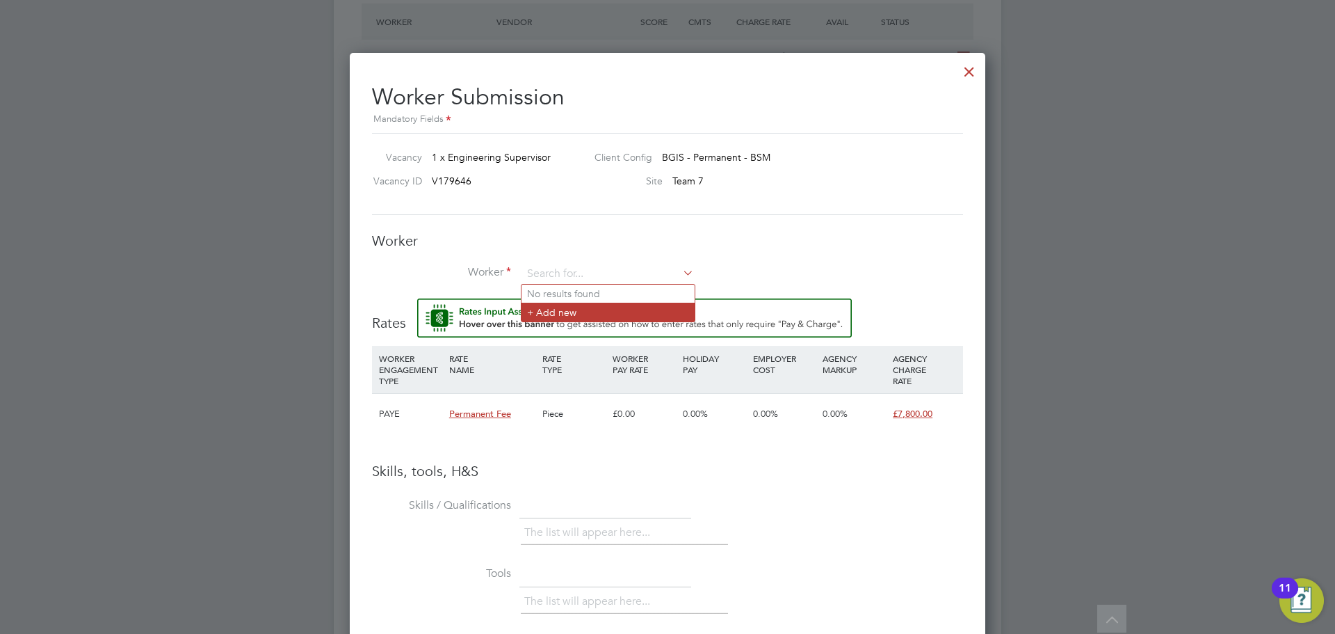
drag, startPoint x: 590, startPoint y: 271, endPoint x: 535, endPoint y: 310, distance: 67.4
click at [535, 310] on li "+ Add new" at bounding box center [608, 312] width 173 height 19
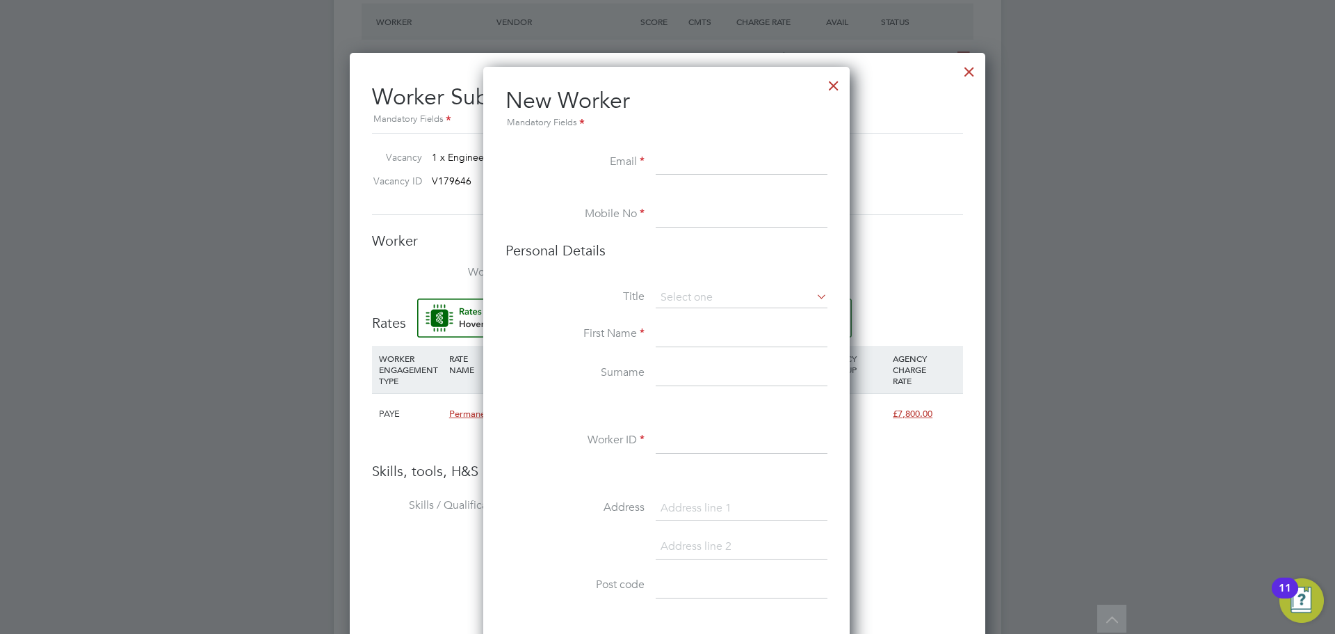
paste input "Hung10nguyen09@gmail.com"
click at [668, 161] on input "Hung10nguyen09@gmail.com" at bounding box center [742, 162] width 172 height 25
type input "hung10nguyen09@gmail.com"
click at [710, 223] on input at bounding box center [742, 214] width 172 height 25
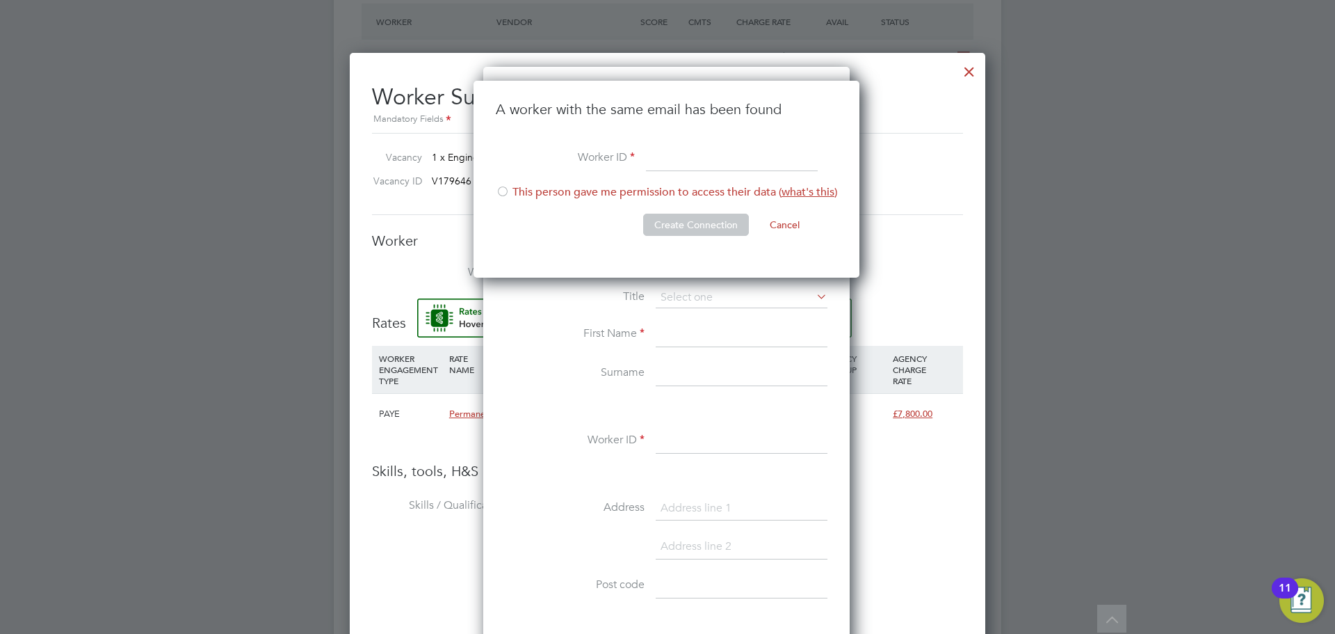
click at [500, 190] on div at bounding box center [503, 193] width 14 height 14
click at [693, 161] on input at bounding box center [732, 158] width 172 height 25
type input "HN 2025"
click at [687, 227] on button "Create Connection" at bounding box center [696, 225] width 106 height 22
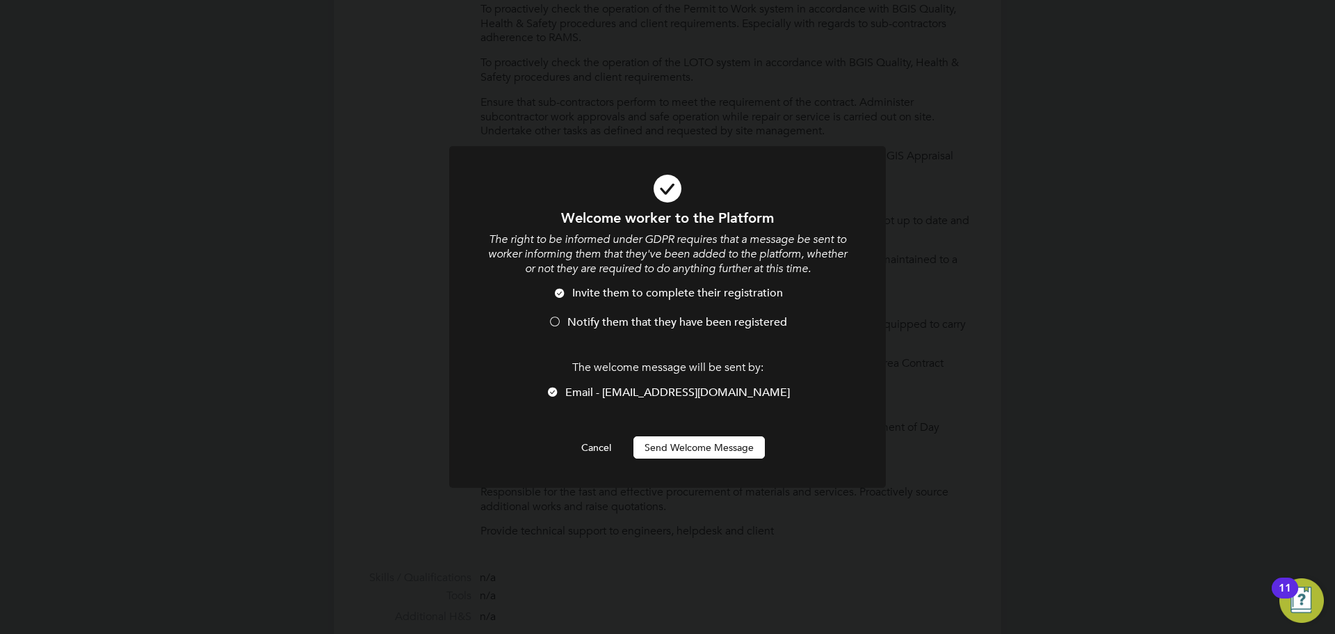
click at [744, 453] on button "Send Welcome Message" at bounding box center [699, 447] width 131 height 22
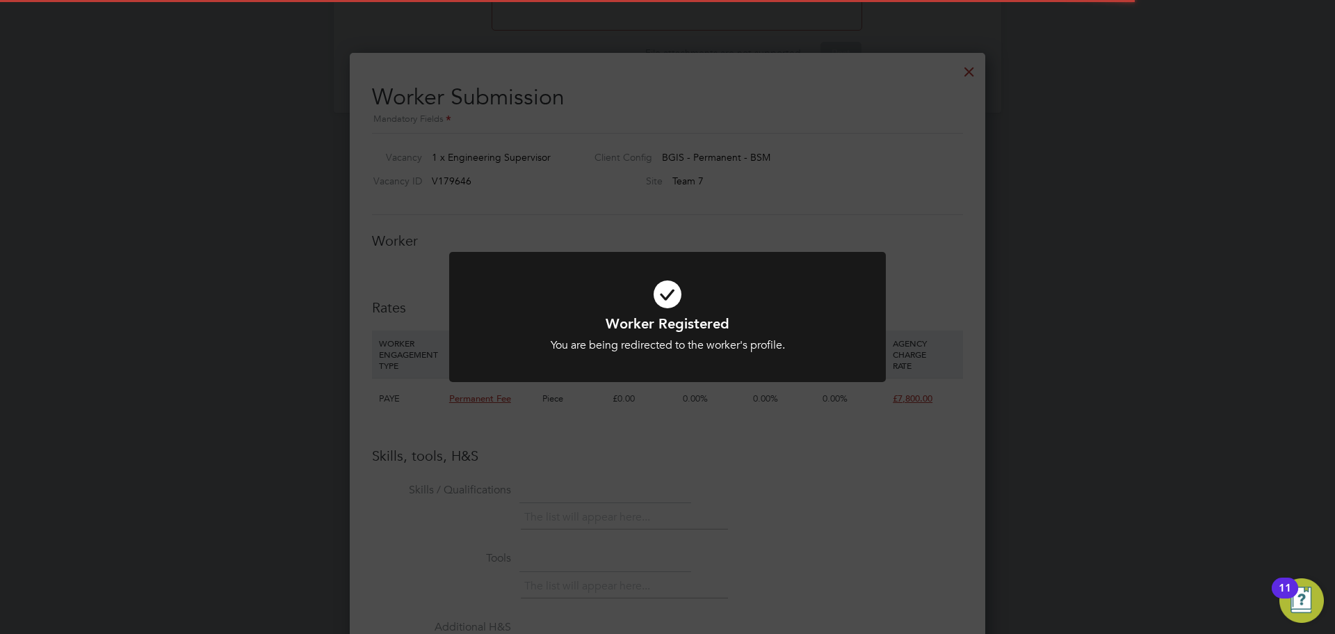
click at [771, 483] on div "Worker Registered You are being redirected to the worker's profile. Cancel Okay" at bounding box center [667, 317] width 1335 height 634
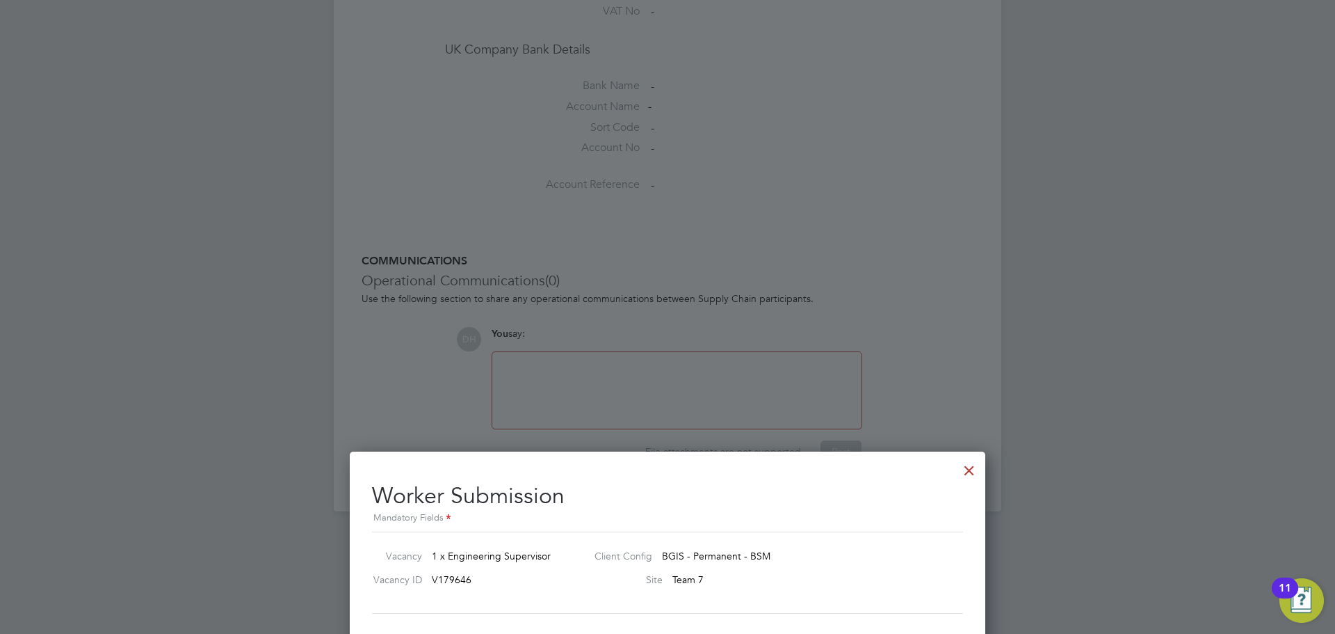
click at [974, 466] on div at bounding box center [969, 466] width 25 height 25
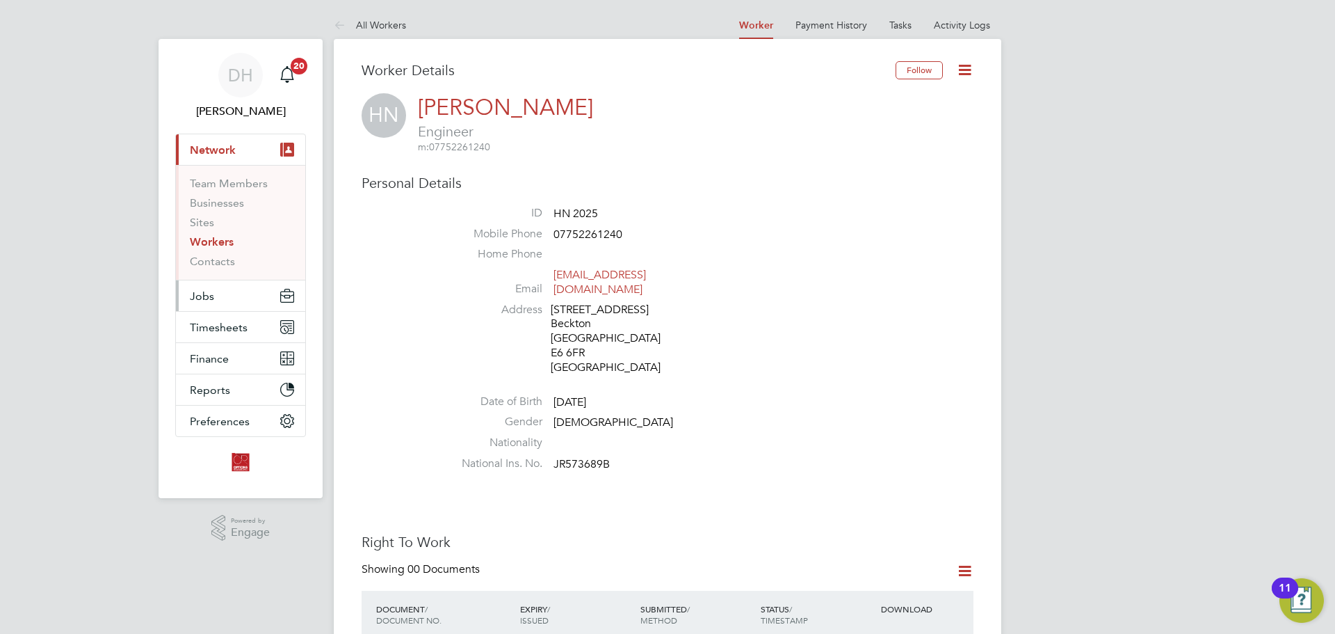
click at [226, 295] on button "Jobs" at bounding box center [240, 295] width 129 height 31
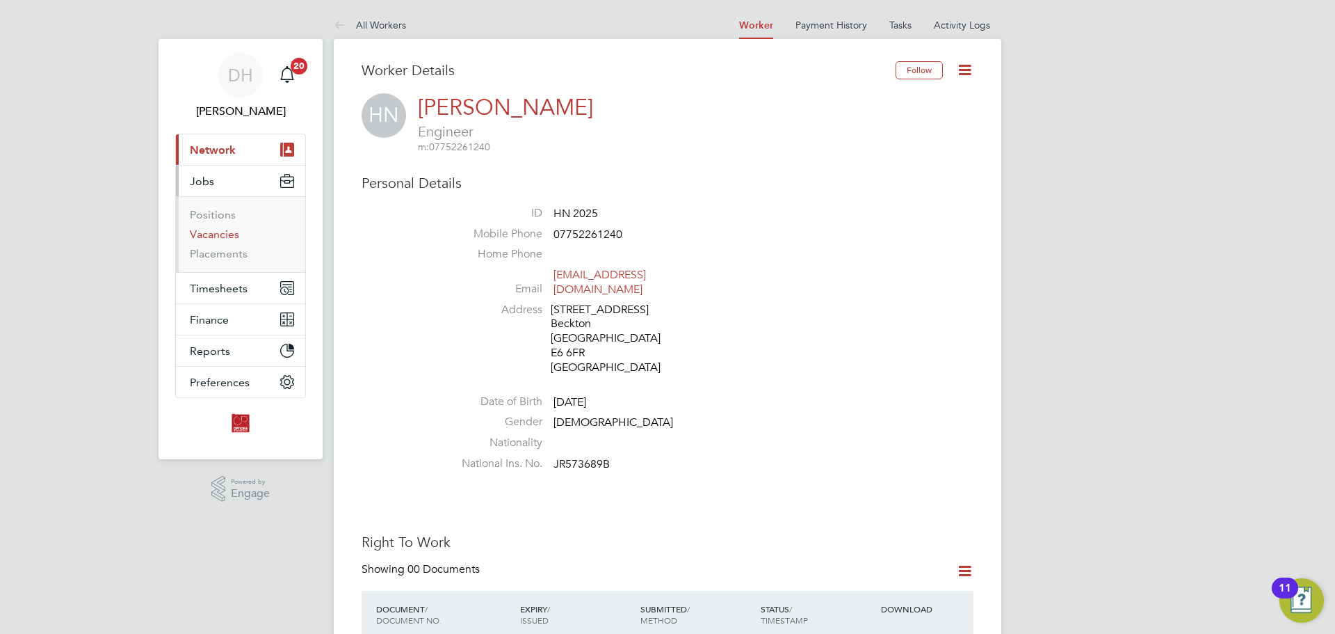
click at [230, 235] on link "Vacancies" at bounding box center [214, 233] width 49 height 13
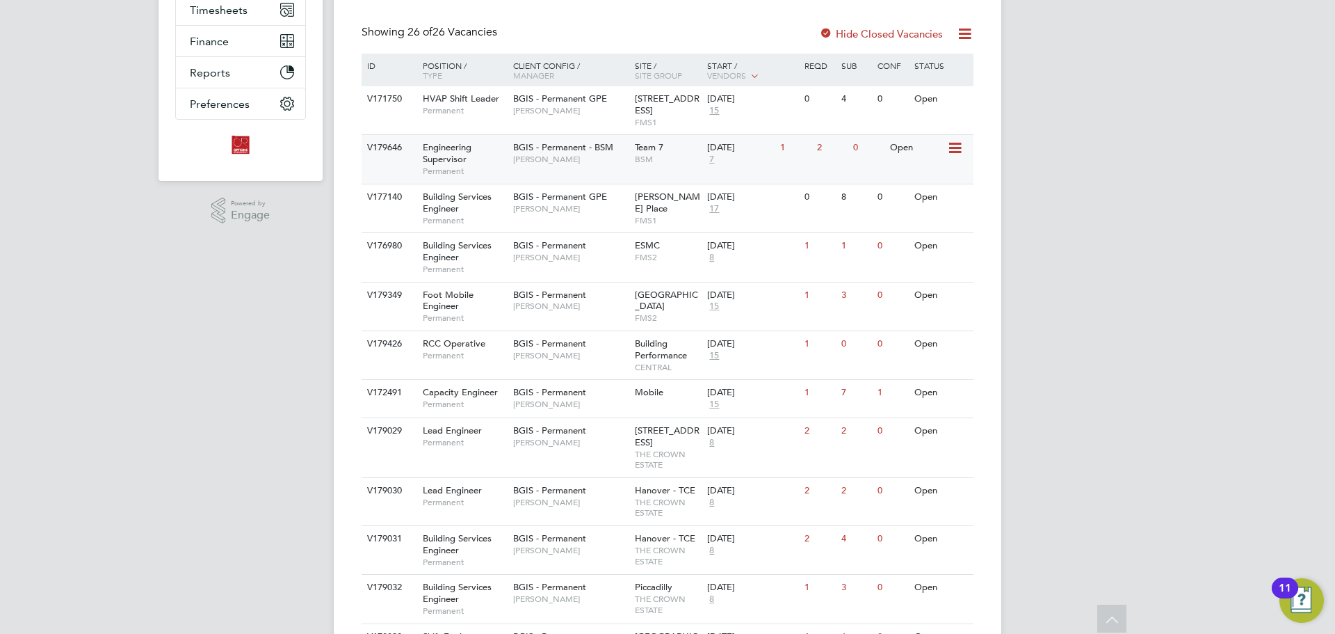
click at [536, 166] on div "BGIS - Permanent - BSM Lewis Cannon" at bounding box center [571, 153] width 122 height 36
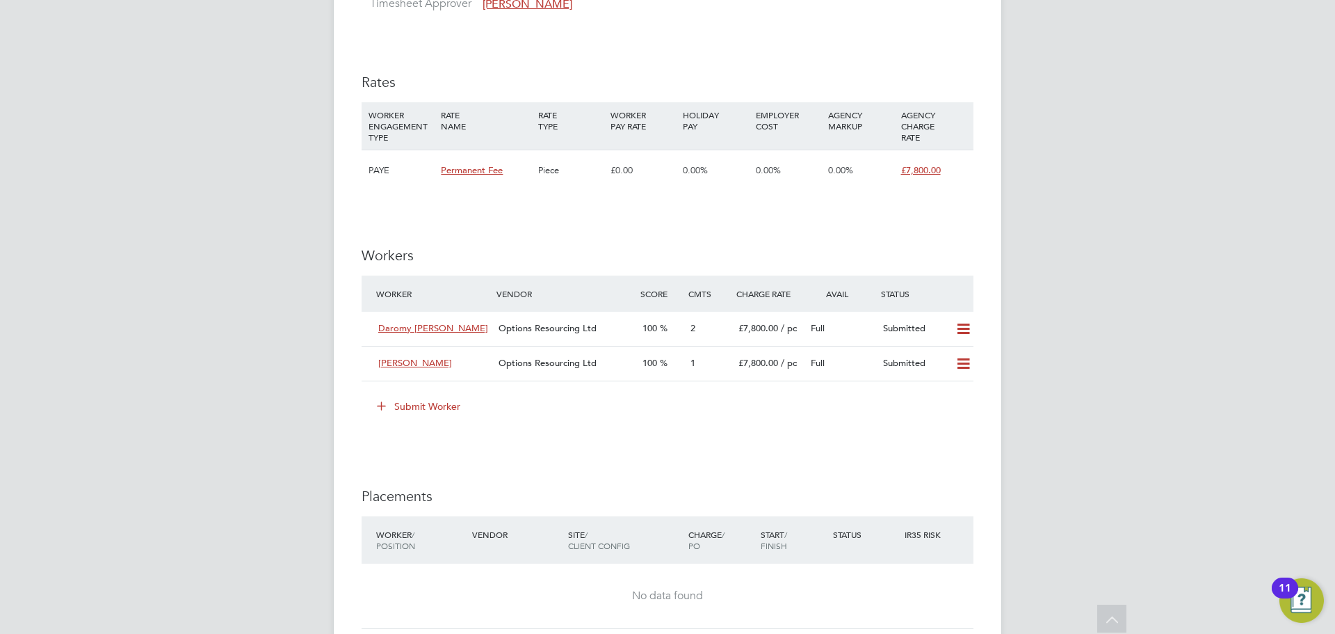
click at [386, 405] on icon at bounding box center [381, 405] width 10 height 10
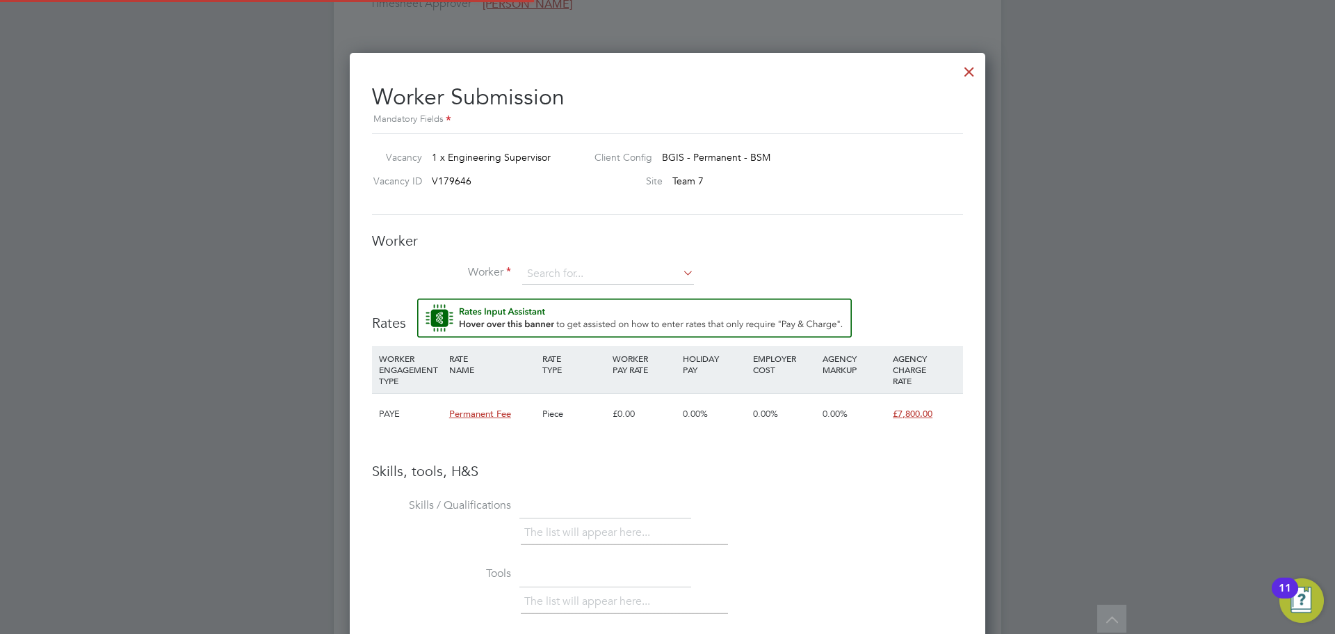
scroll to position [895, 636]
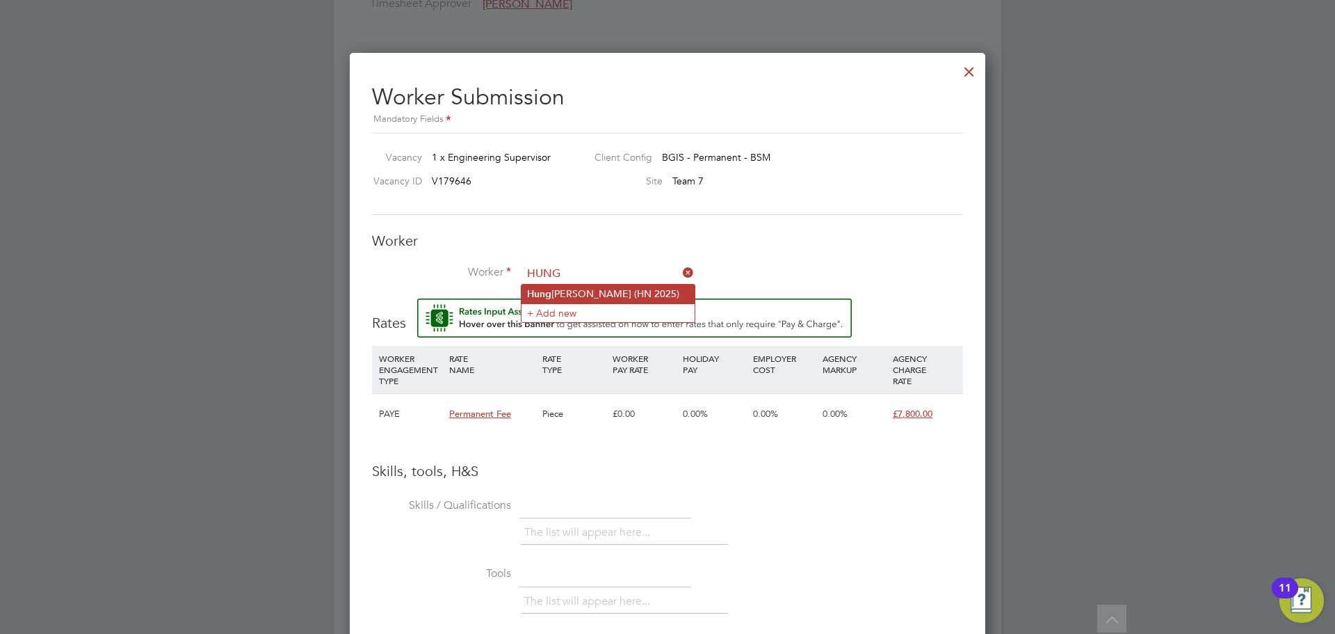
type input "Hung Nguyen (HN 2025)"
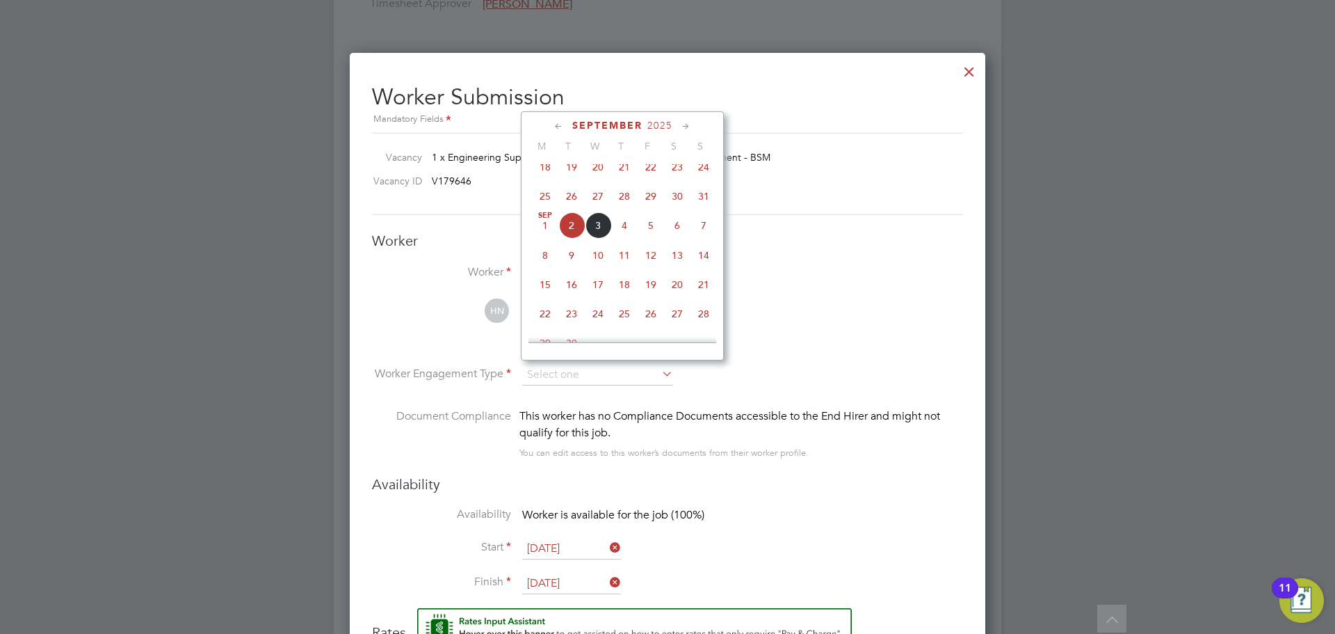
click at [671, 421] on div "This worker has no Compliance Documents accessible to the End Hirer and might n…" at bounding box center [742, 424] width 444 height 33
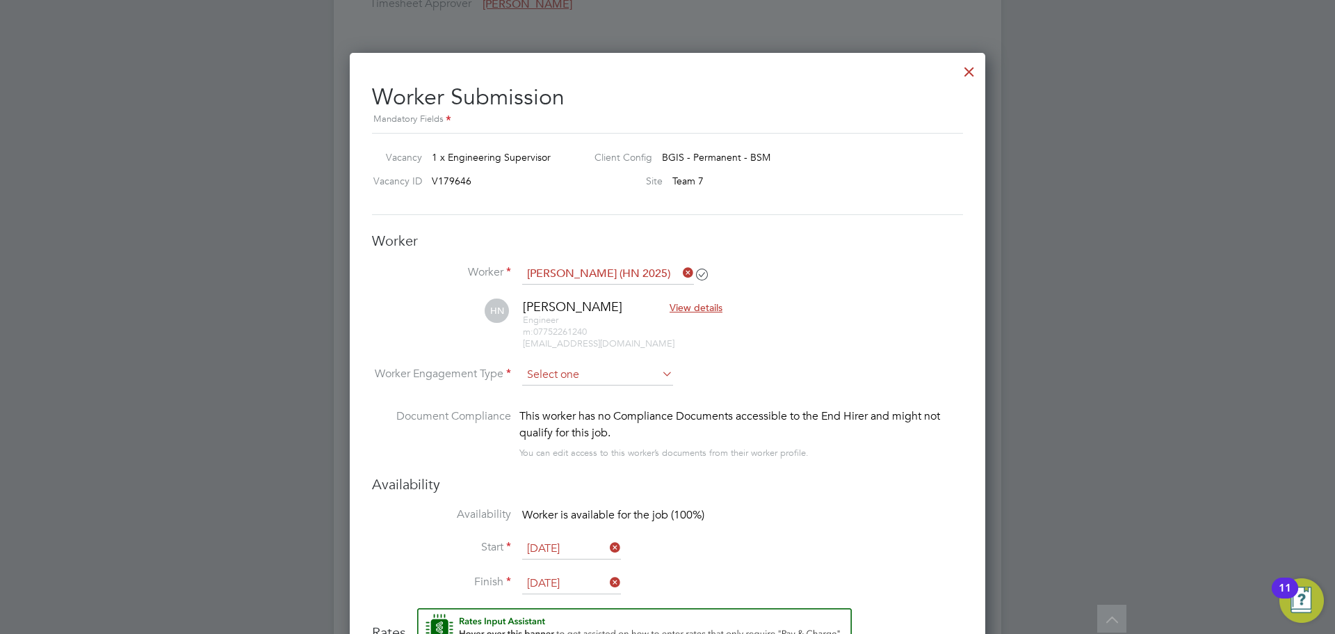
click at [648, 378] on input at bounding box center [597, 374] width 151 height 21
click at [632, 403] on li "PAYE" at bounding box center [598, 412] width 152 height 18
type input "PAYE"
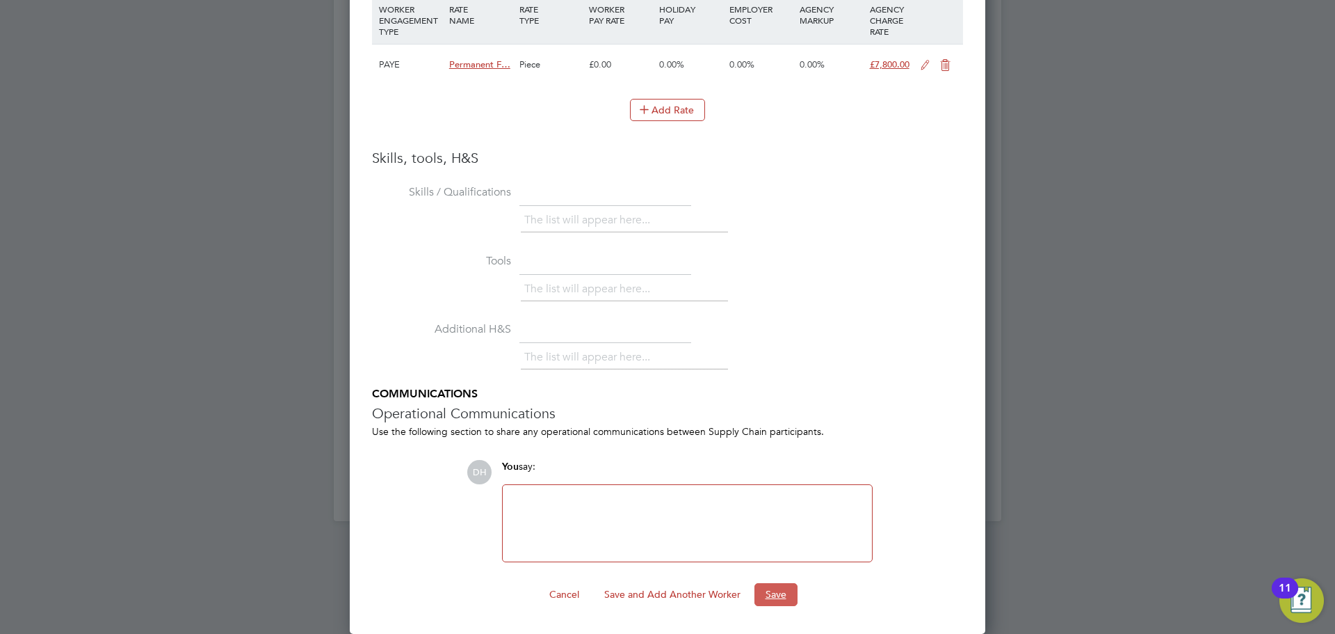
click at [767, 605] on button "Save" at bounding box center [776, 594] width 43 height 22
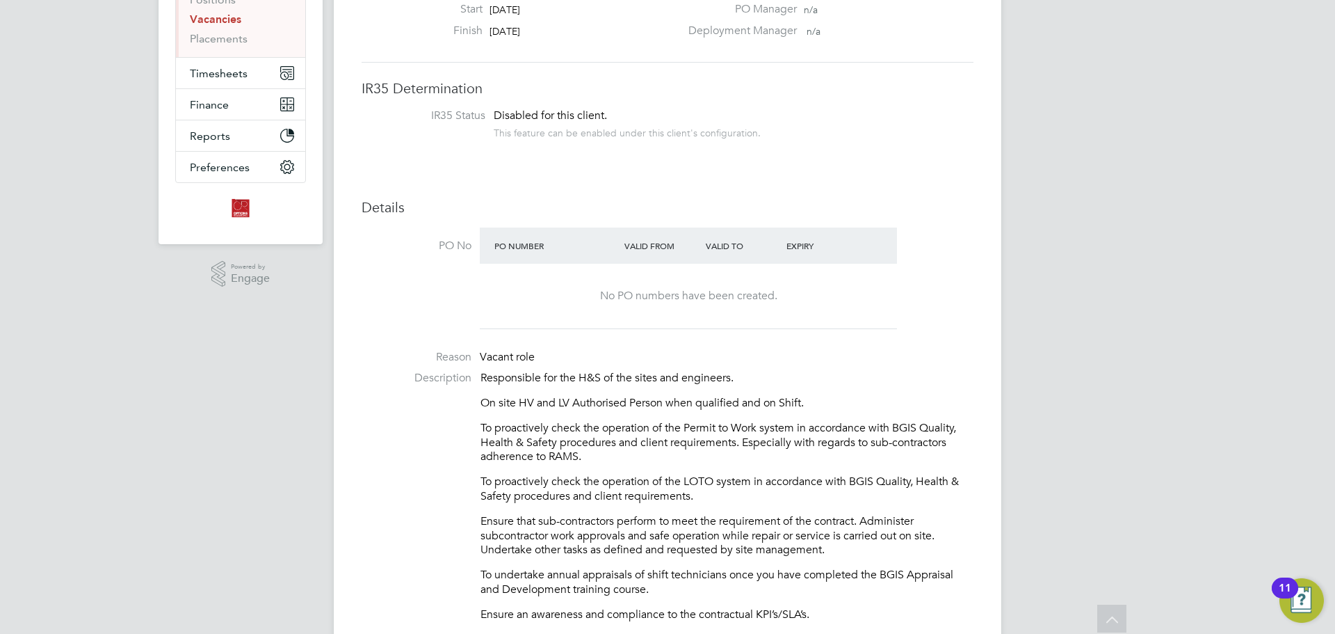
scroll to position [0, 0]
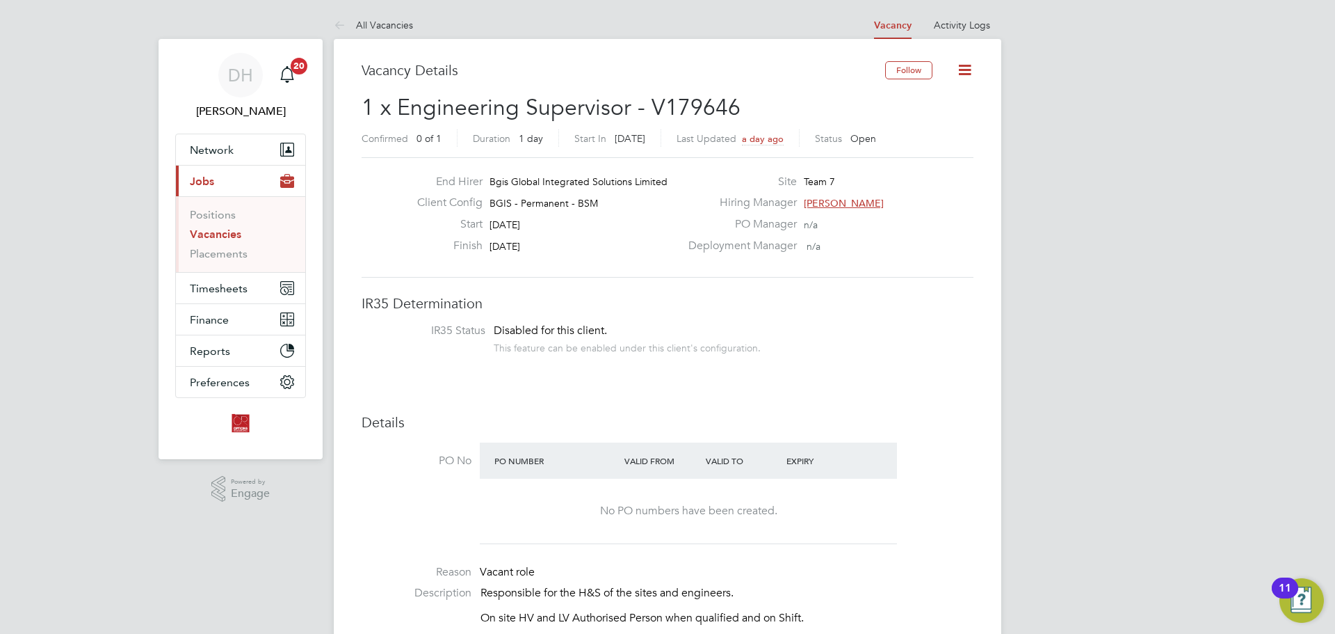
click at [205, 236] on link "Vacancies" at bounding box center [215, 233] width 51 height 13
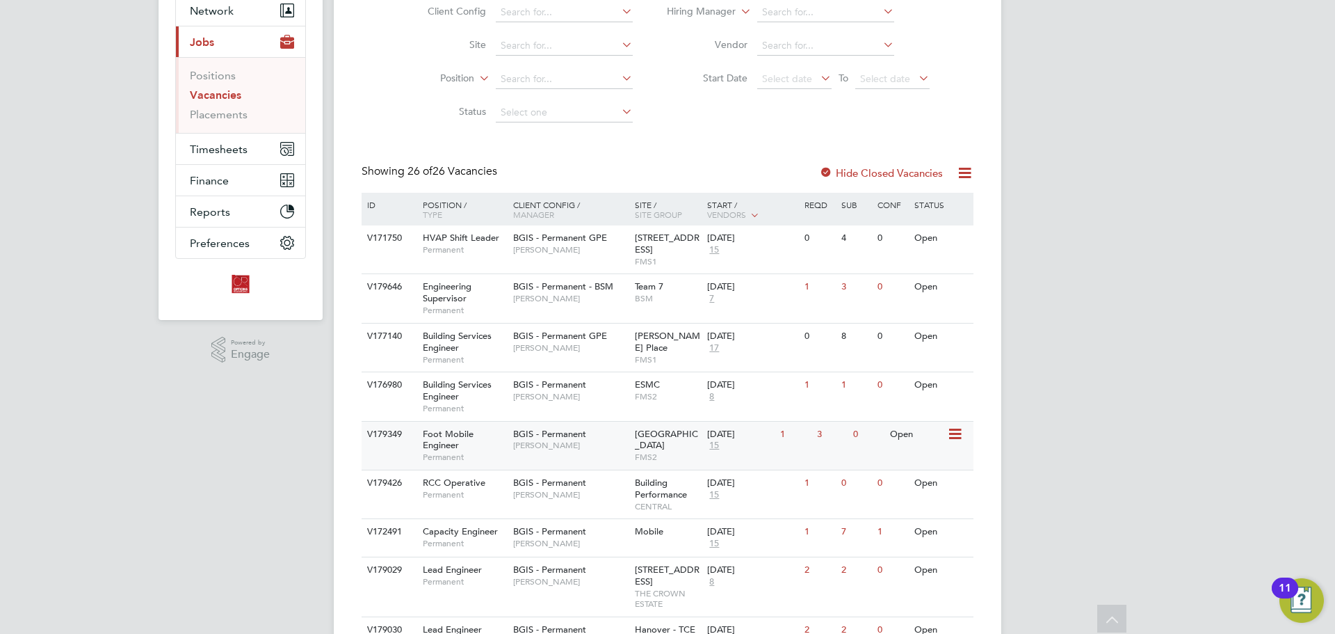
scroll to position [209, 0]
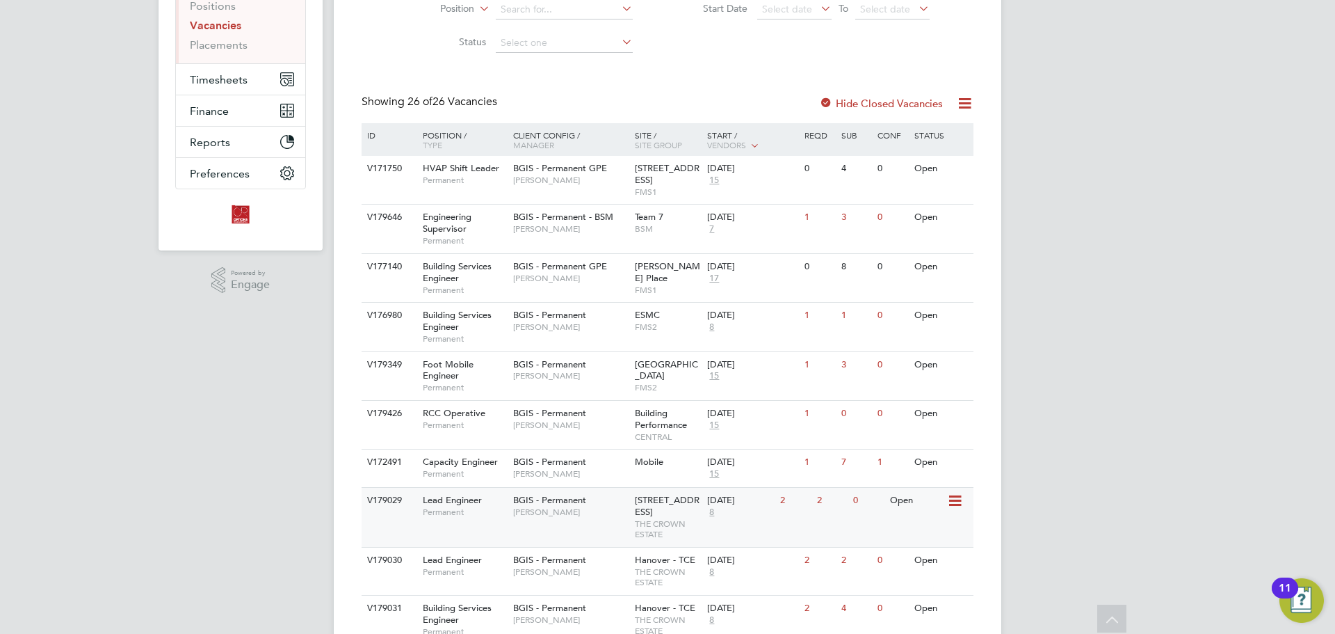
click at [567, 522] on div "BGIS - Permanent Kyriacos Savva" at bounding box center [571, 506] width 122 height 36
click at [573, 232] on span "[PERSON_NAME]" at bounding box center [570, 228] width 115 height 11
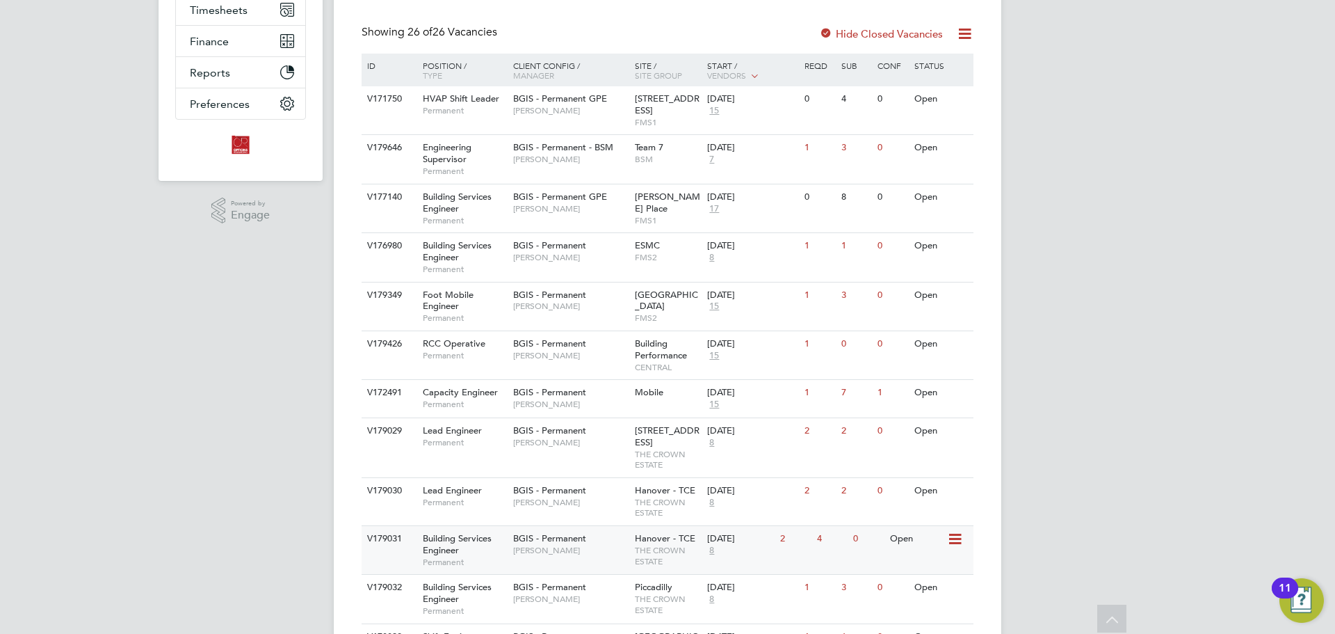
scroll to position [348, 0]
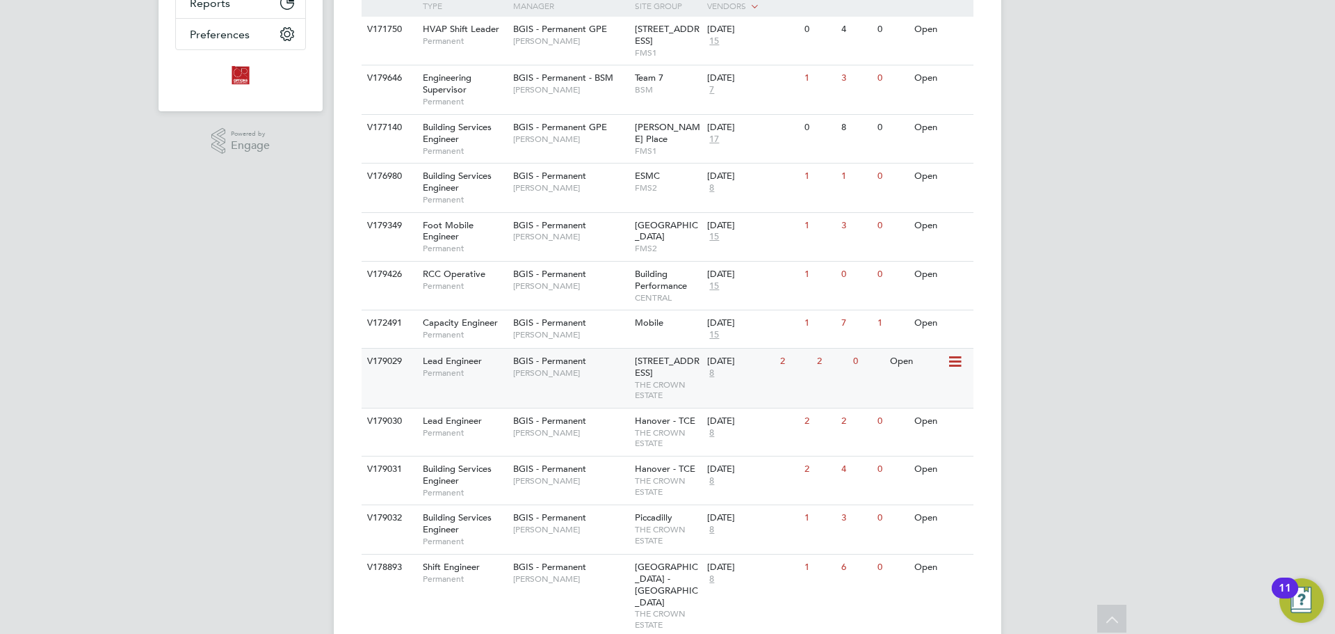
click at [584, 399] on div "V179029 Lead Engineer Permanent BGIS - Permanent Kyriacos Savva 10 New Burlingt…" at bounding box center [668, 378] width 612 height 60
click at [583, 444] on div "BGIS - Permanent Kyriacos Savva" at bounding box center [571, 426] width 122 height 36
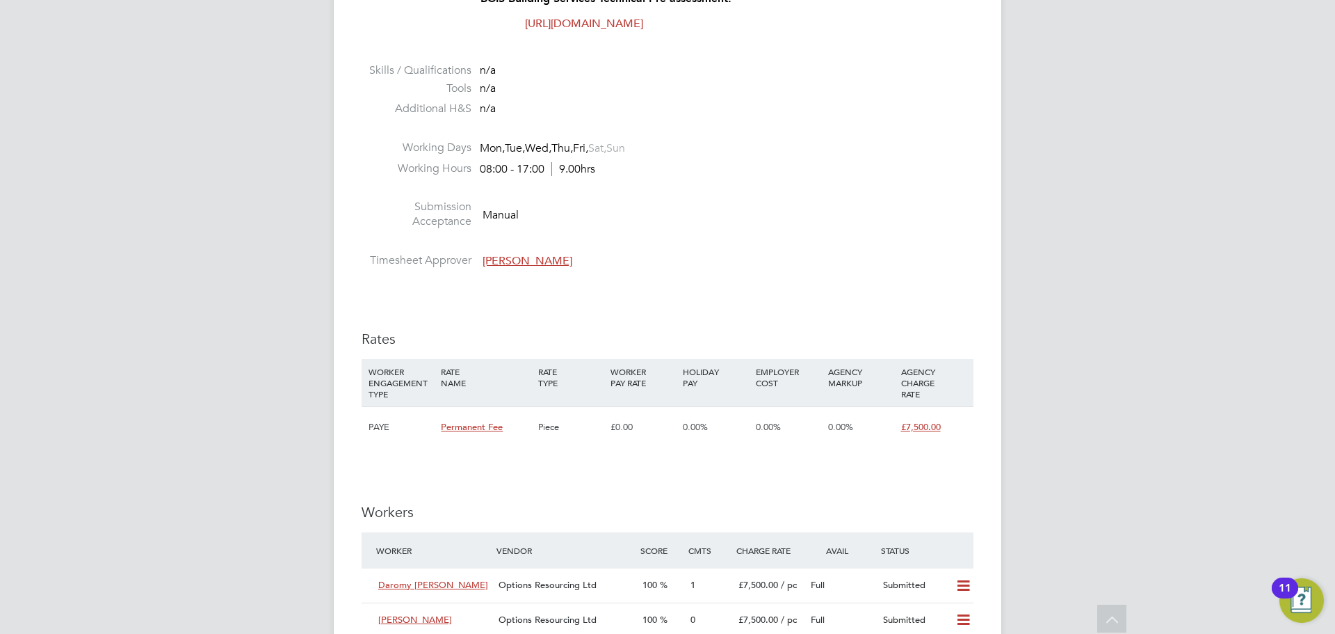
scroll to position [1461, 0]
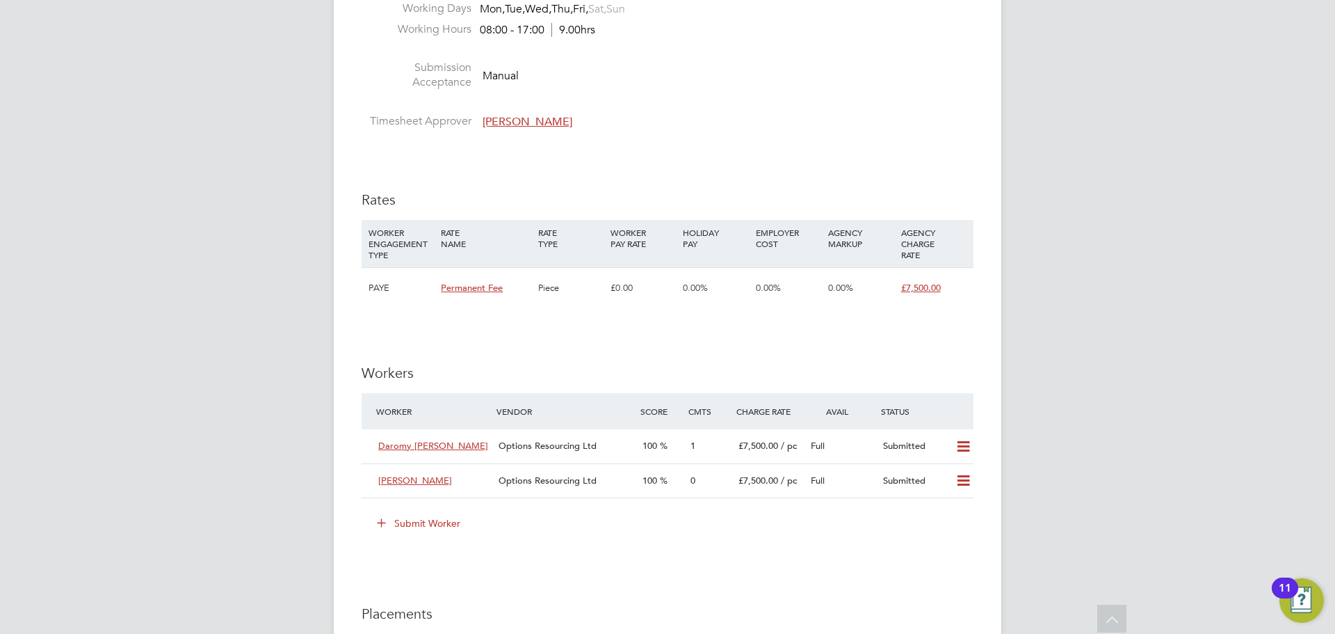
scroll to position [1461, 0]
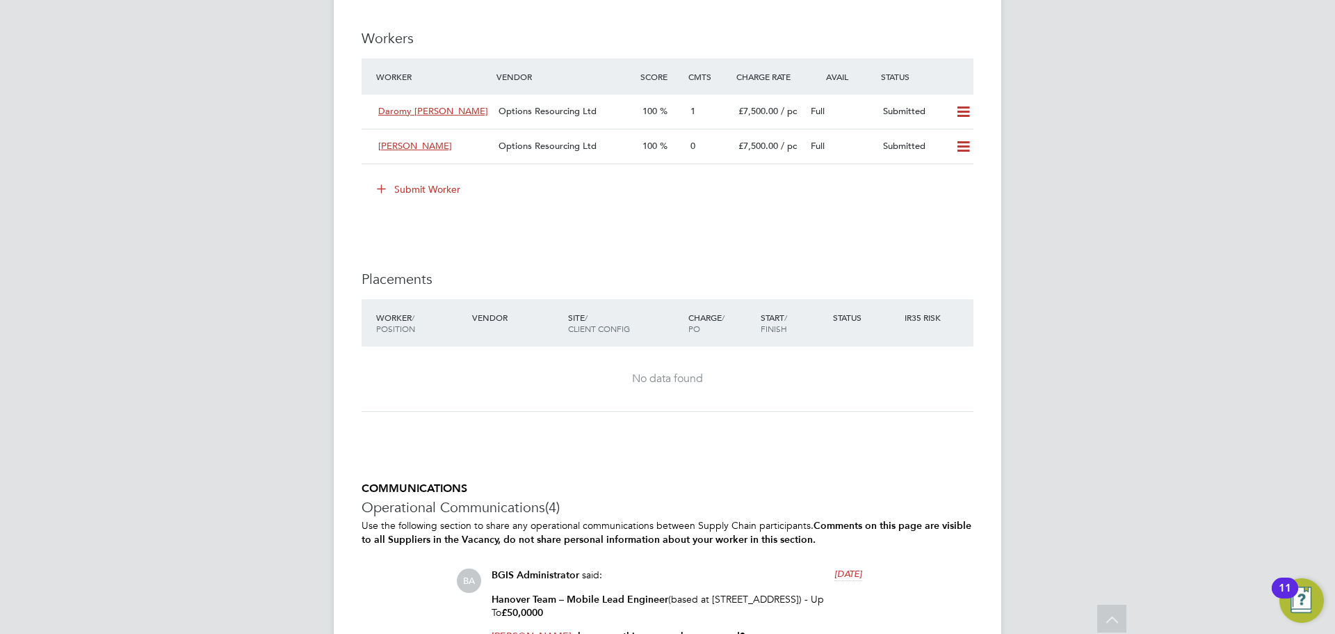
scroll to position [1433, 0]
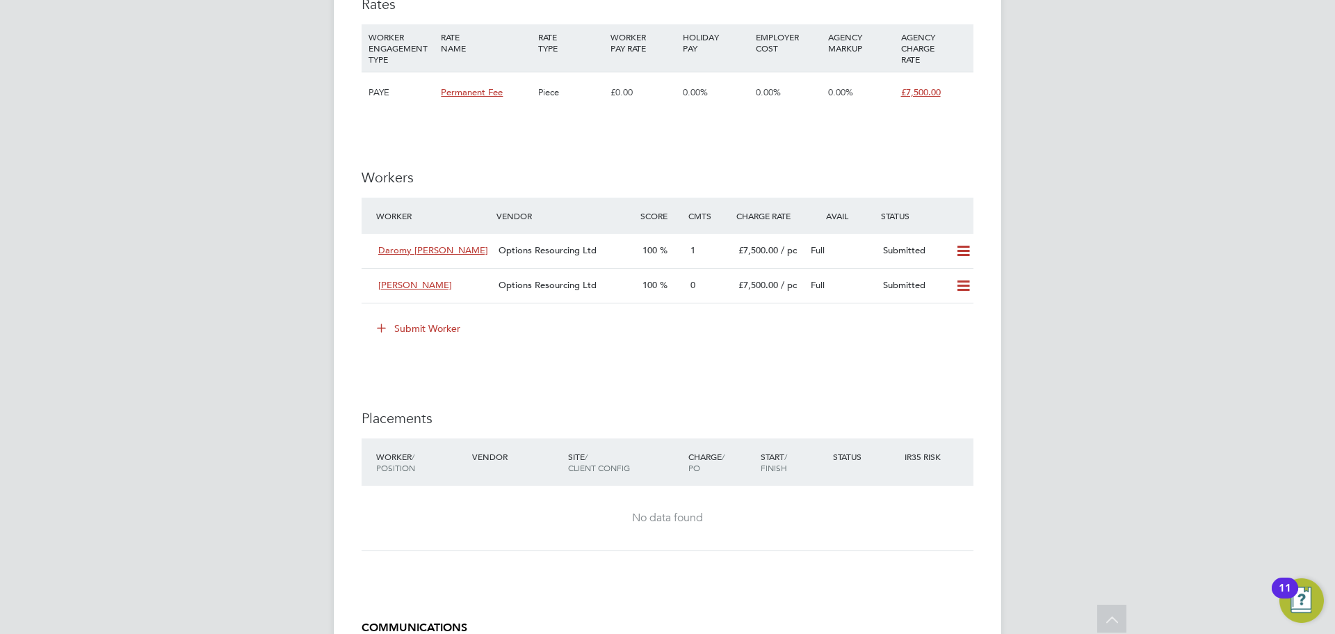
click at [385, 326] on icon at bounding box center [381, 327] width 10 height 10
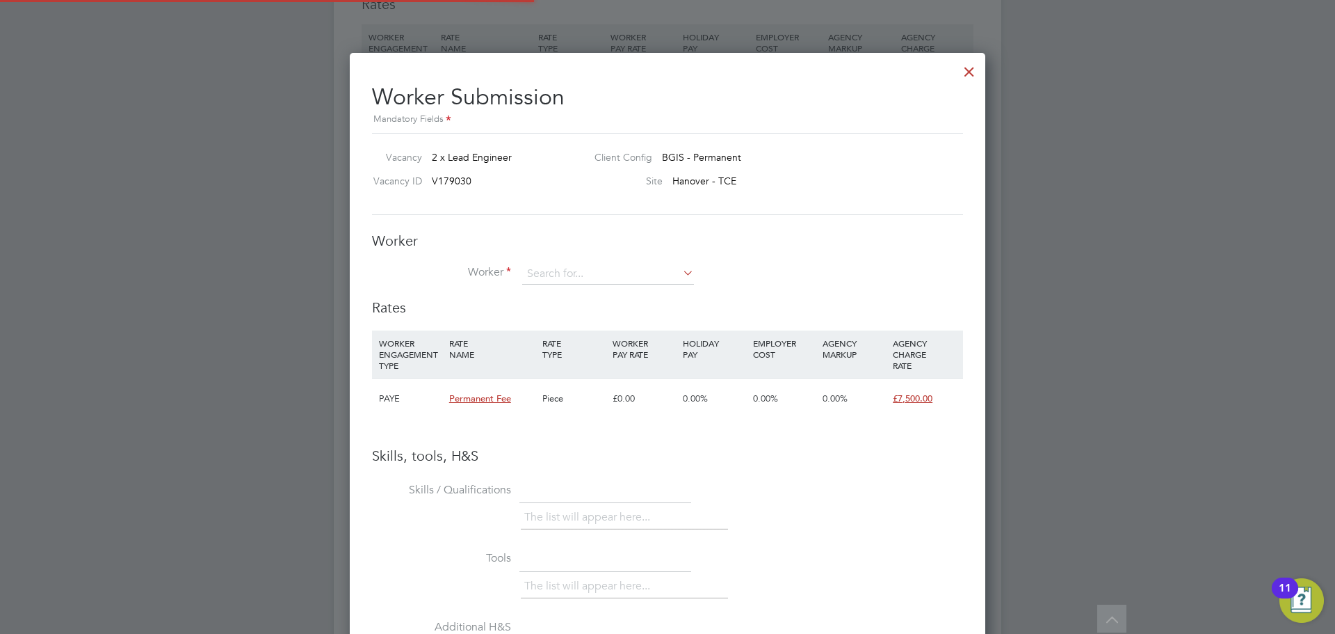
scroll to position [7, 7]
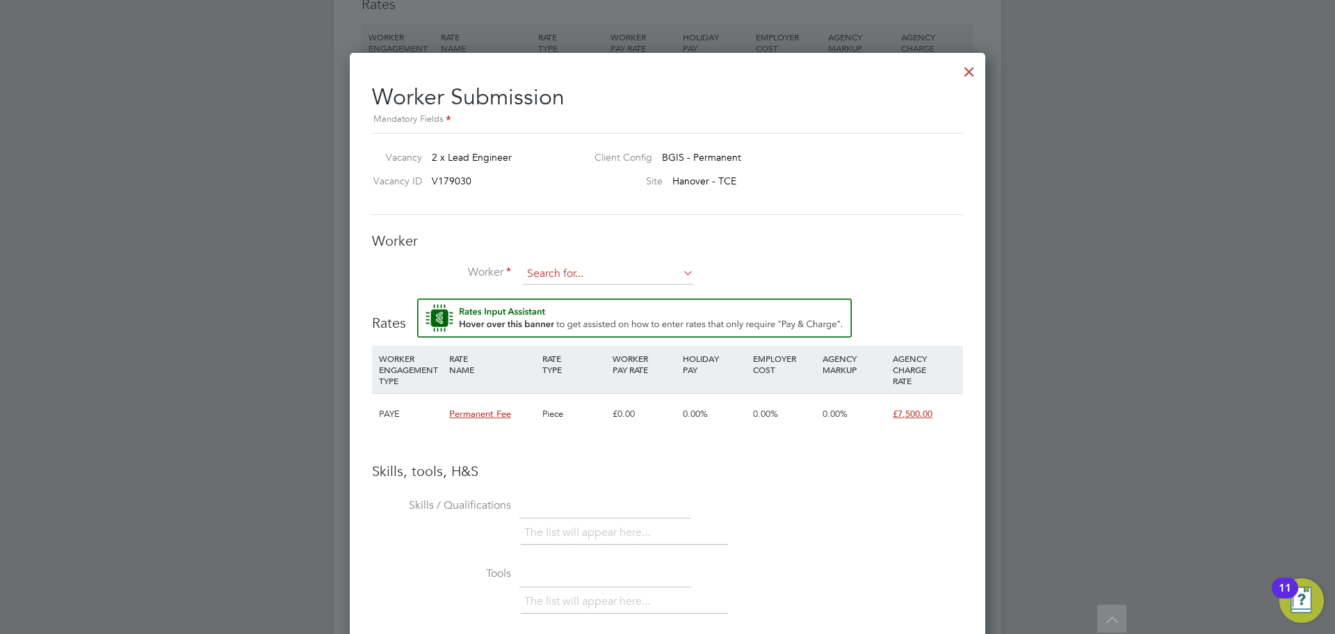
click at [597, 275] on input at bounding box center [608, 274] width 172 height 21
click at [588, 311] on li "+ Add new" at bounding box center [608, 312] width 173 height 19
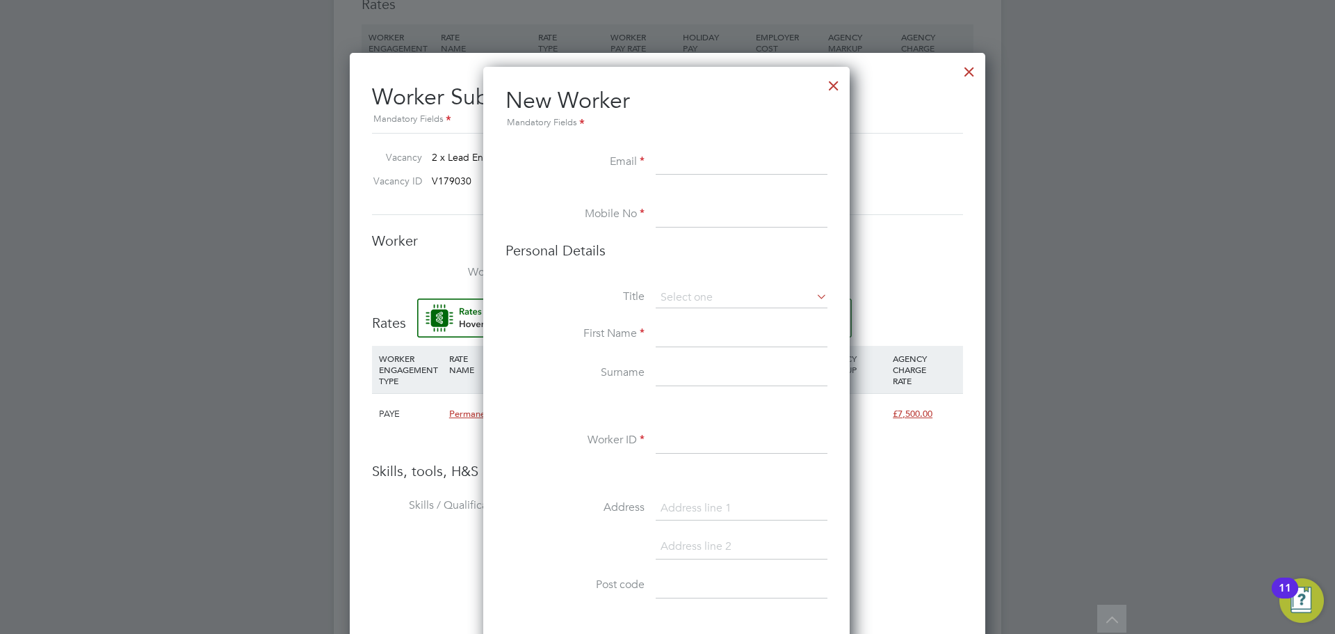
click at [846, 91] on div at bounding box center [833, 82] width 25 height 25
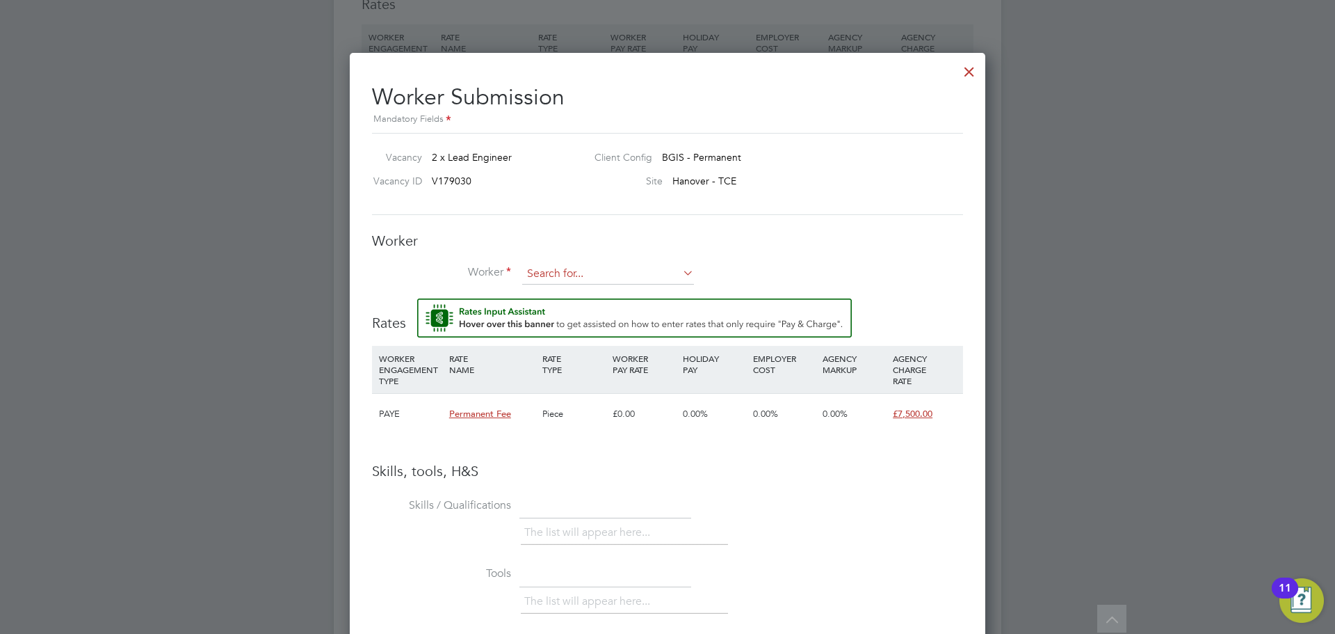
click at [627, 265] on input at bounding box center [608, 274] width 172 height 21
click at [625, 296] on li "Hung Nguyen (HN 2025)" at bounding box center [608, 293] width 173 height 19
type input "Hung Nguyen (HN 2025)"
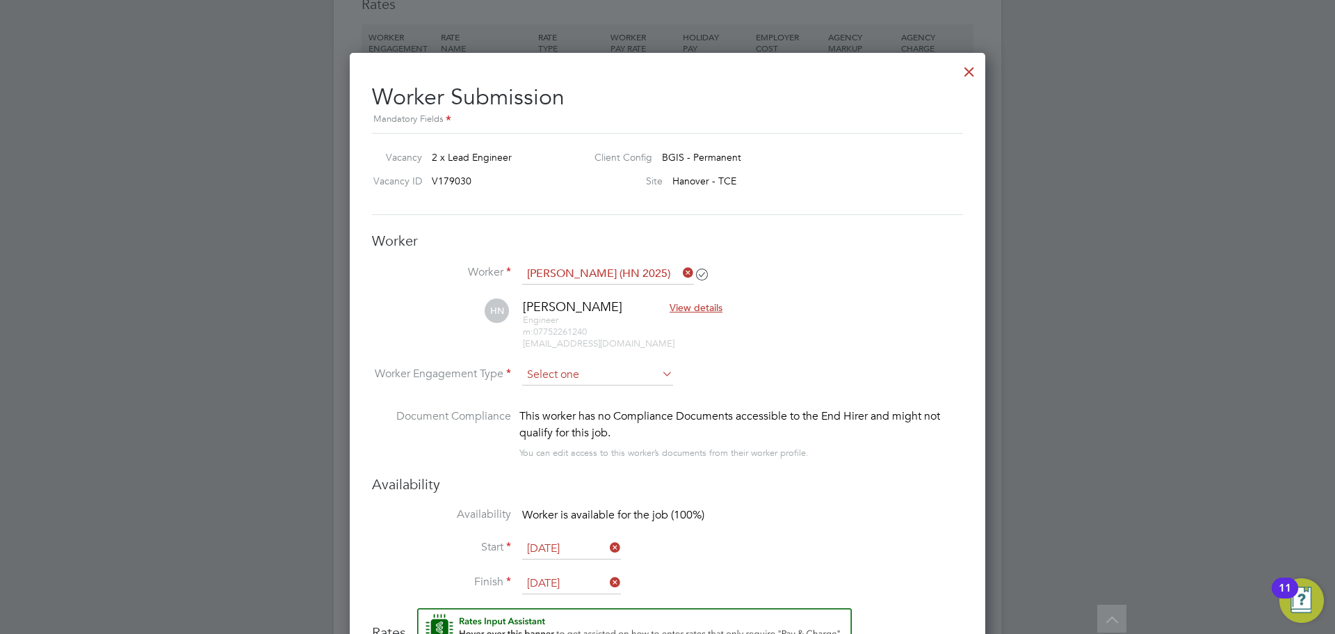
click at [624, 380] on input at bounding box center [597, 374] width 151 height 21
click at [618, 404] on li "PAYE" at bounding box center [598, 412] width 152 height 18
type input "PAYE"
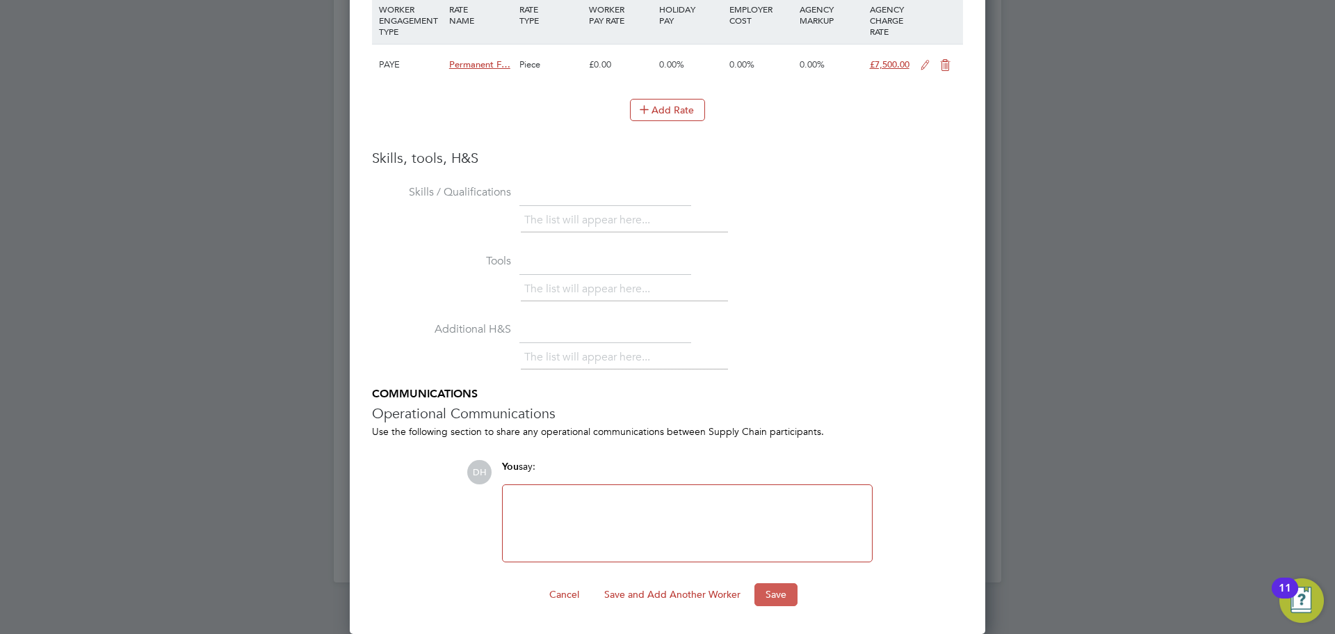
click at [779, 596] on button "Save" at bounding box center [776, 594] width 43 height 22
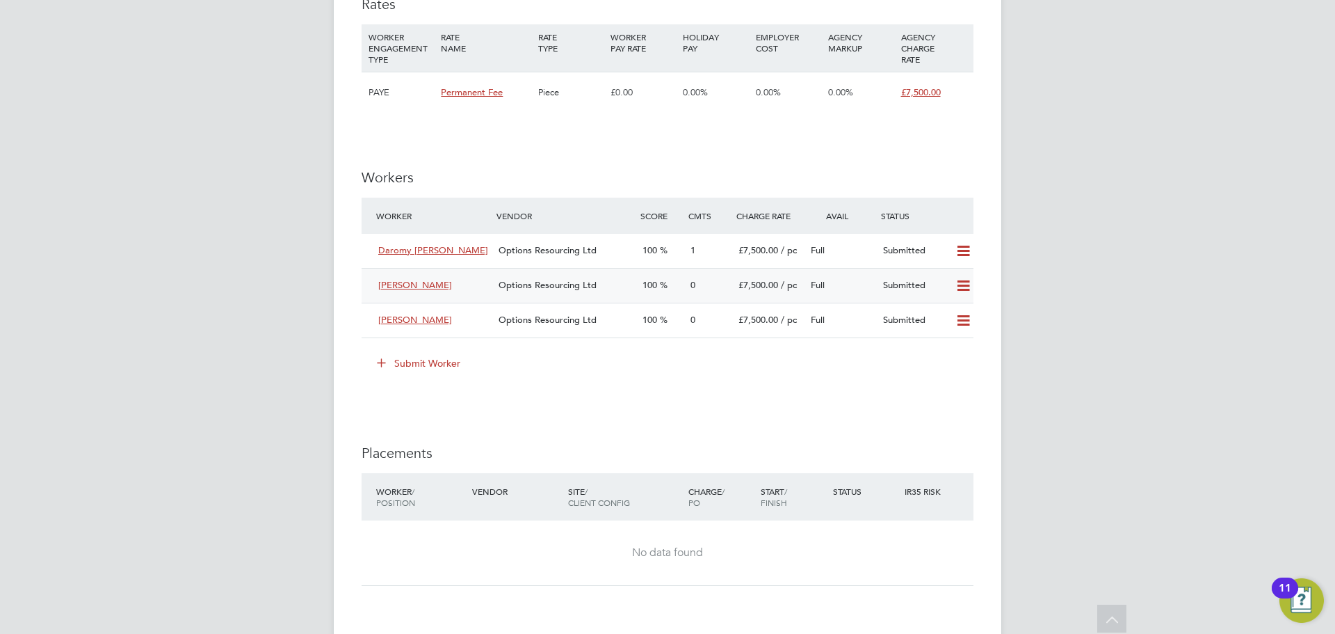
click at [966, 285] on icon at bounding box center [963, 285] width 17 height 11
click at [958, 317] on li "Remove" at bounding box center [944, 315] width 54 height 19
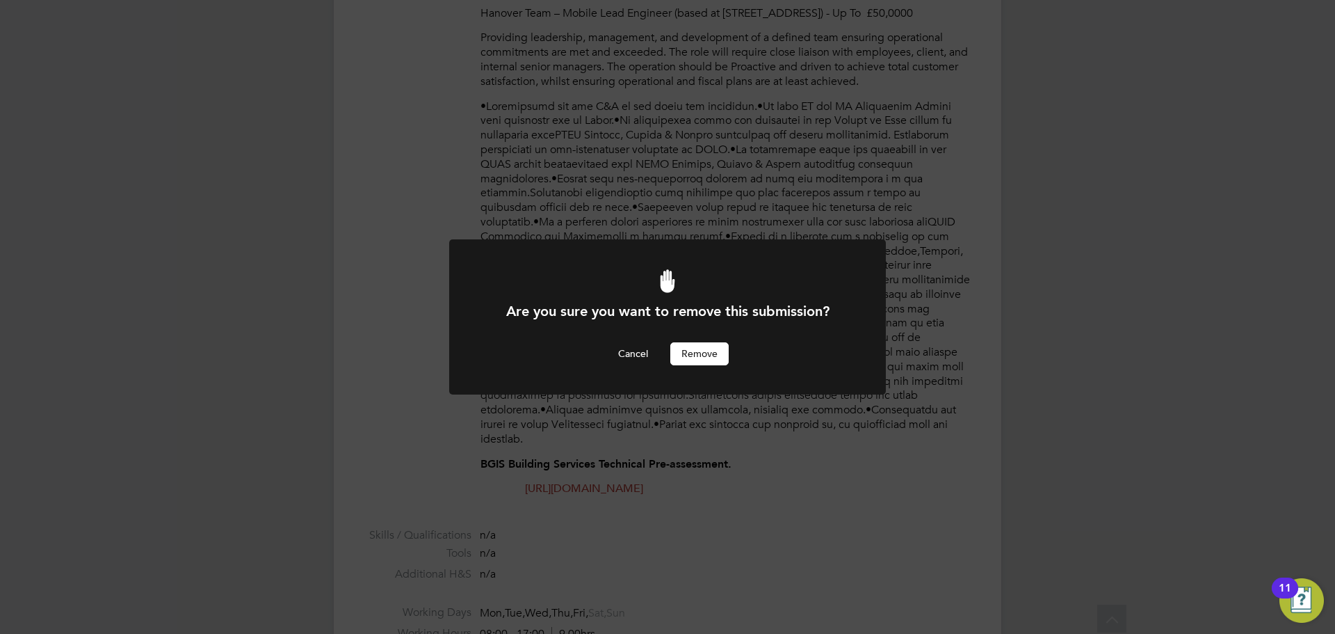
click at [678, 360] on button "Remove" at bounding box center [699, 353] width 58 height 22
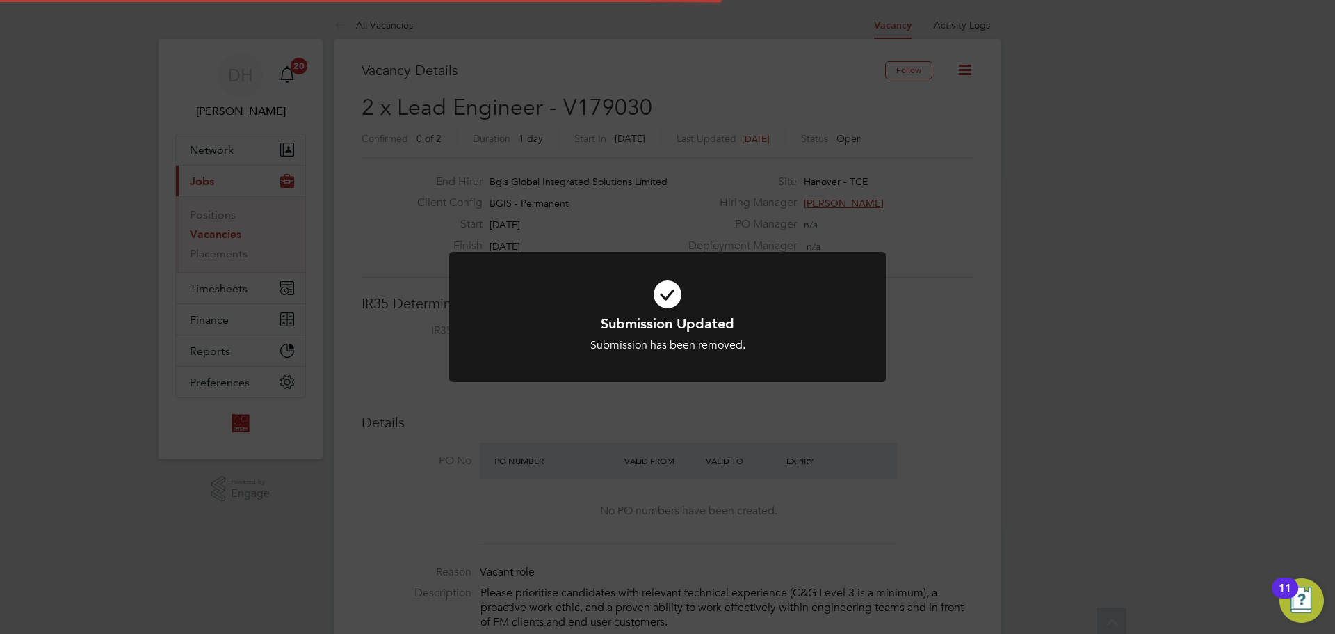
scroll to position [41, 97]
click at [735, 476] on div "Submission Updated Submission has been removed. Cancel Okay" at bounding box center [667, 317] width 1335 height 634
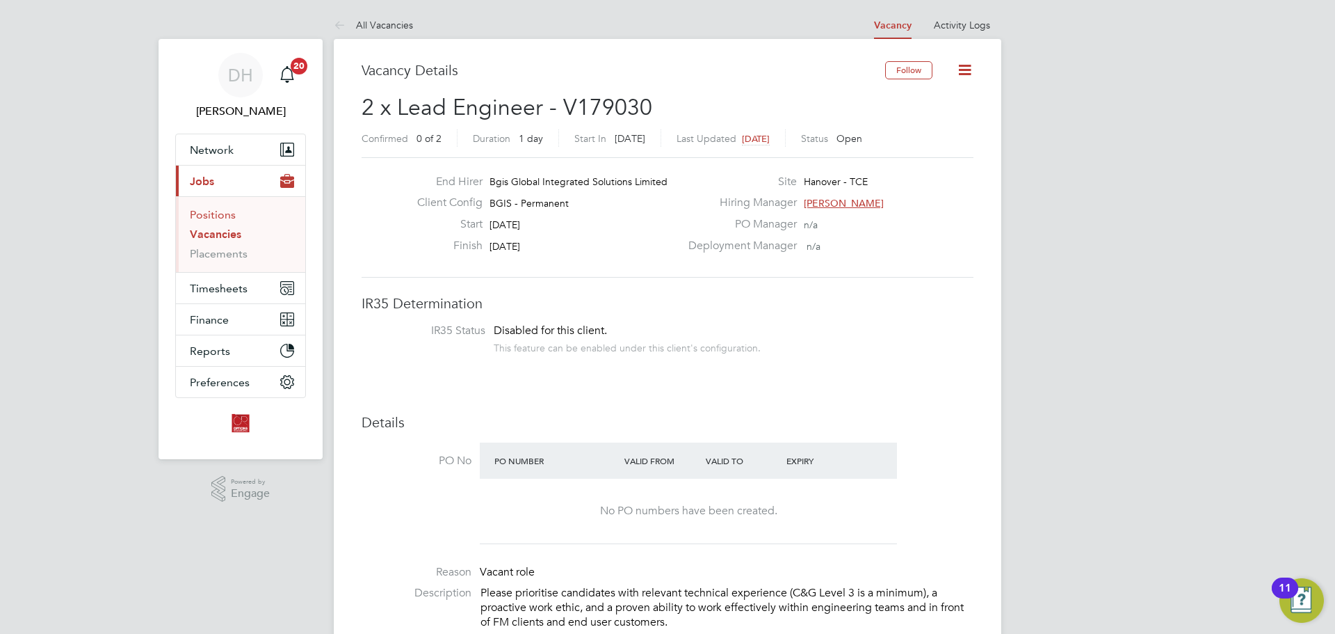
click at [217, 214] on link "Positions" at bounding box center [213, 214] width 46 height 13
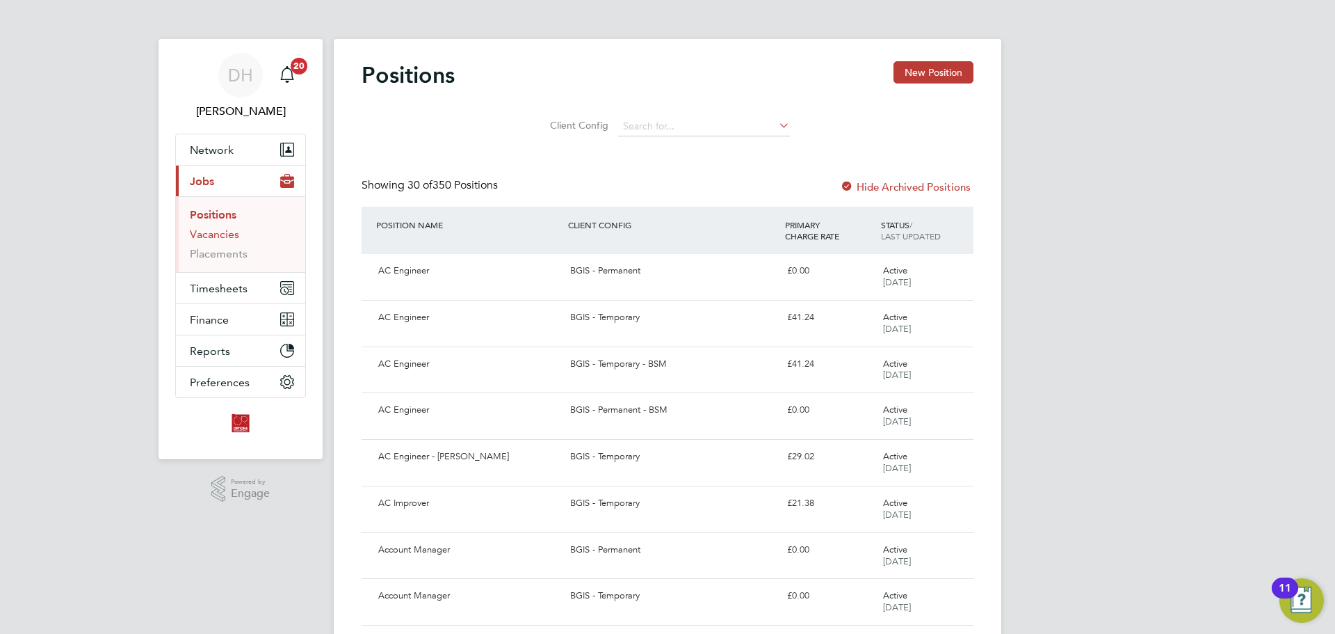
click at [225, 232] on link "Vacancies" at bounding box center [214, 233] width 49 height 13
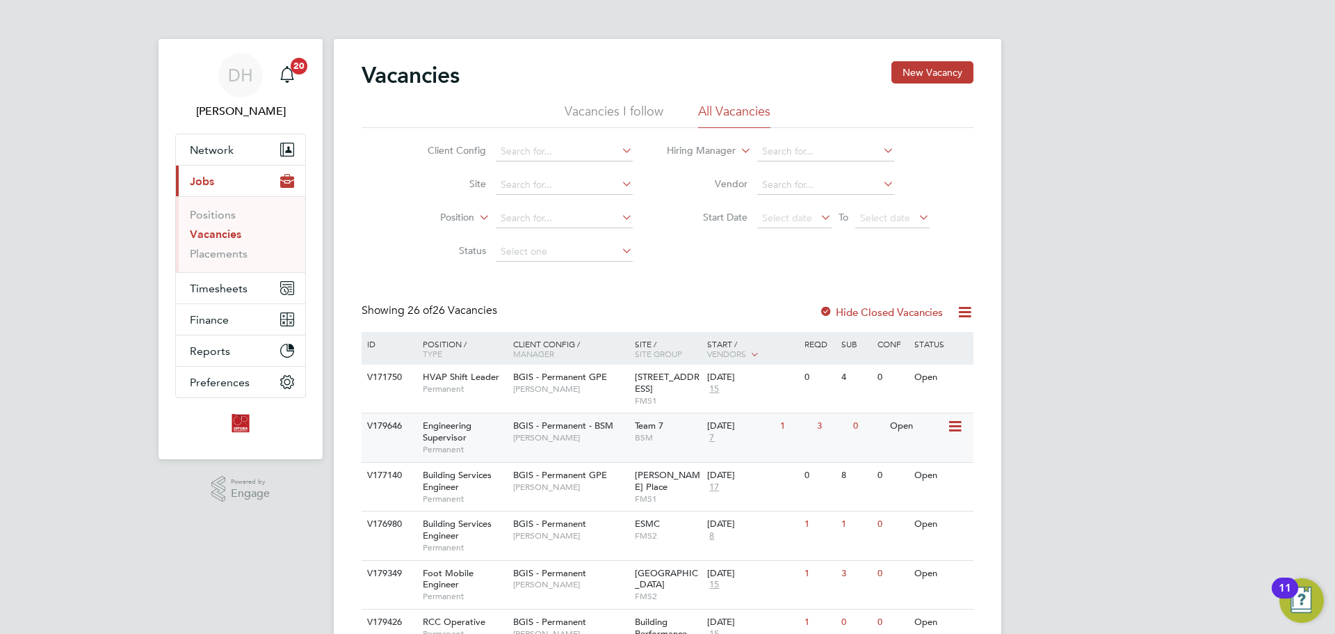
click at [571, 446] on div "BGIS - Permanent - BSM Lewis Cannon" at bounding box center [571, 431] width 122 height 36
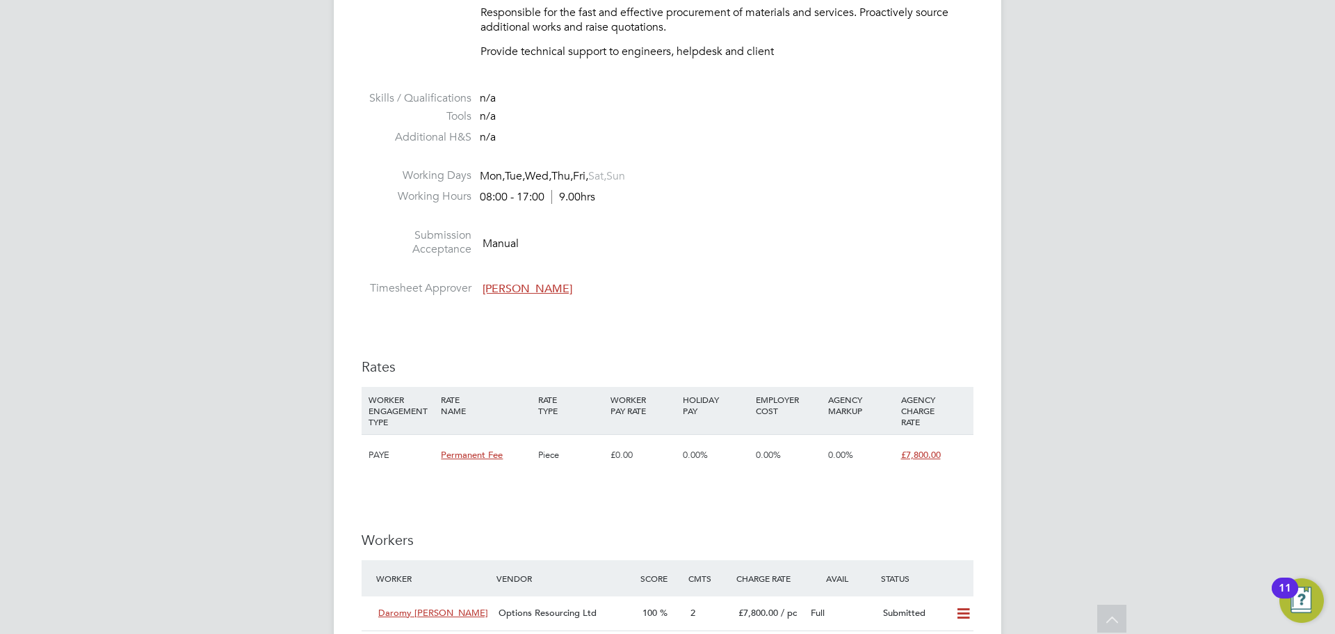
scroll to position [1461, 0]
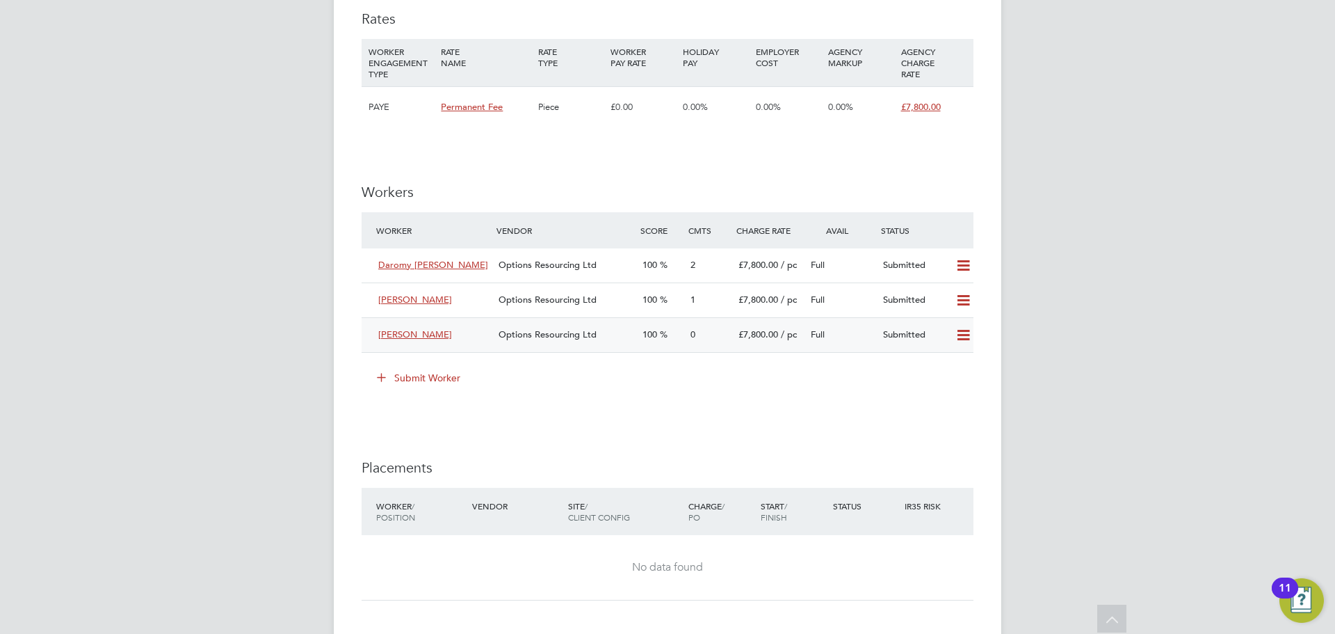
click at [970, 337] on icon at bounding box center [963, 335] width 17 height 11
click at [956, 365] on li "Remove" at bounding box center [944, 364] width 54 height 19
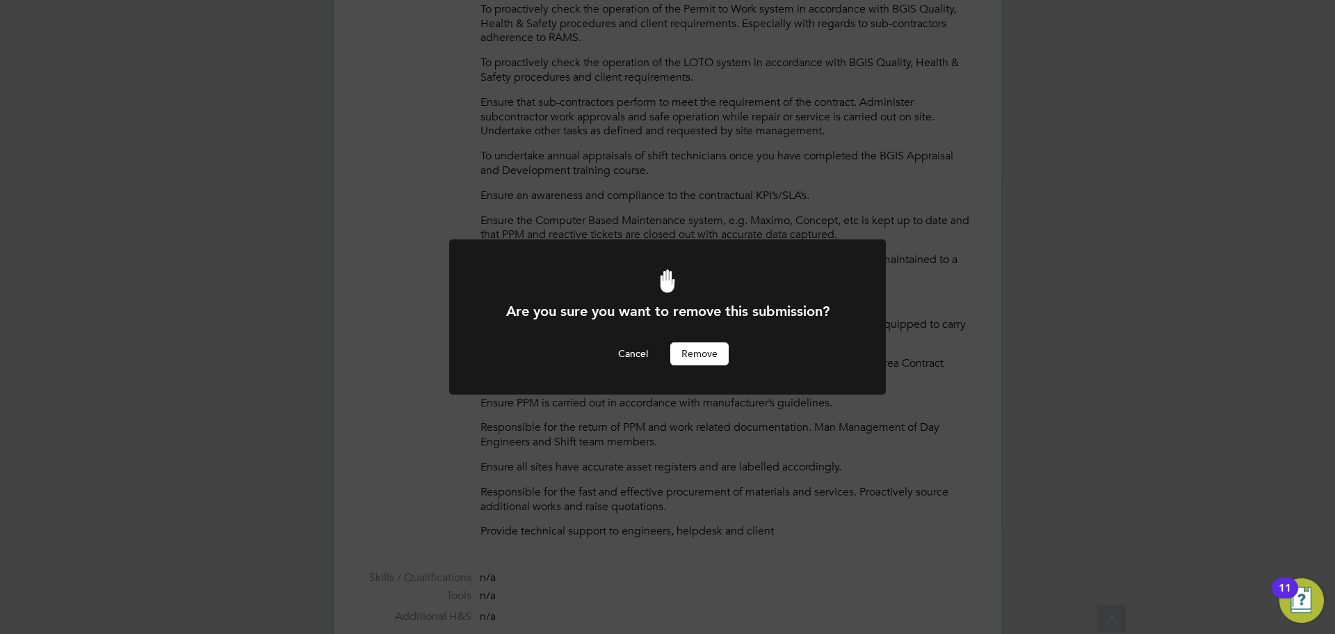
scroll to position [0, 0]
click at [705, 366] on div at bounding box center [667, 316] width 437 height 154
click at [706, 361] on button "Remove" at bounding box center [699, 353] width 58 height 22
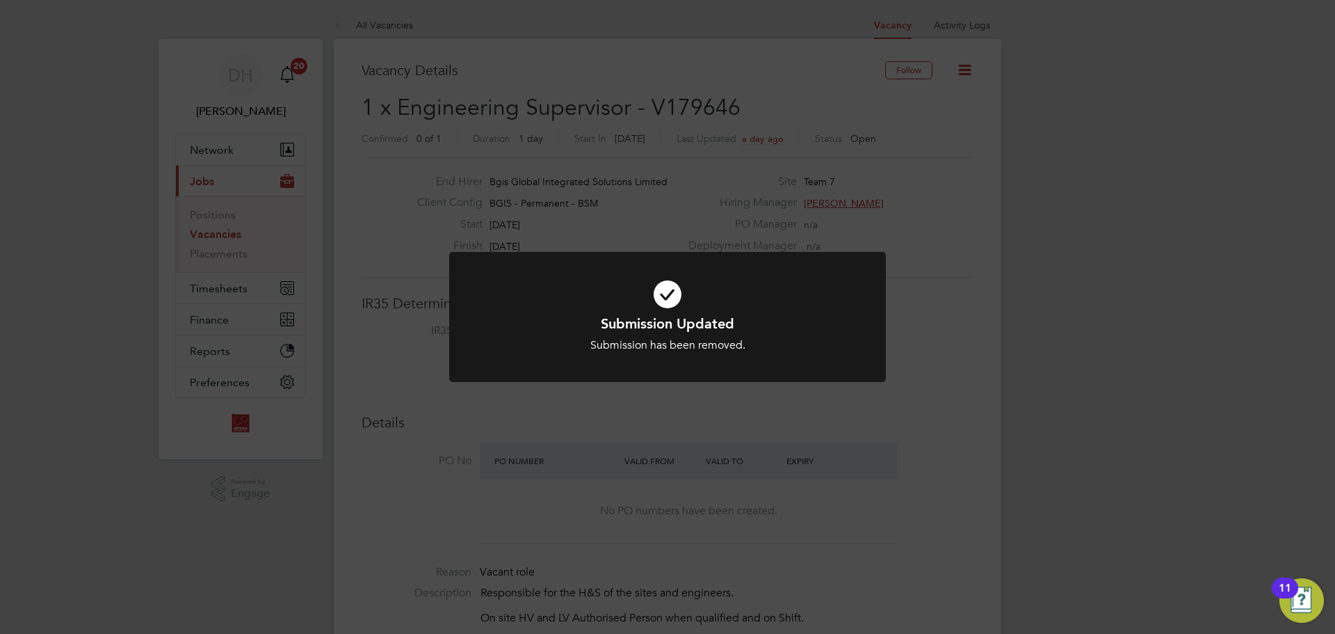
click at [764, 443] on div "Submission Updated Submission has been removed. Cancel Okay" at bounding box center [667, 317] width 1335 height 634
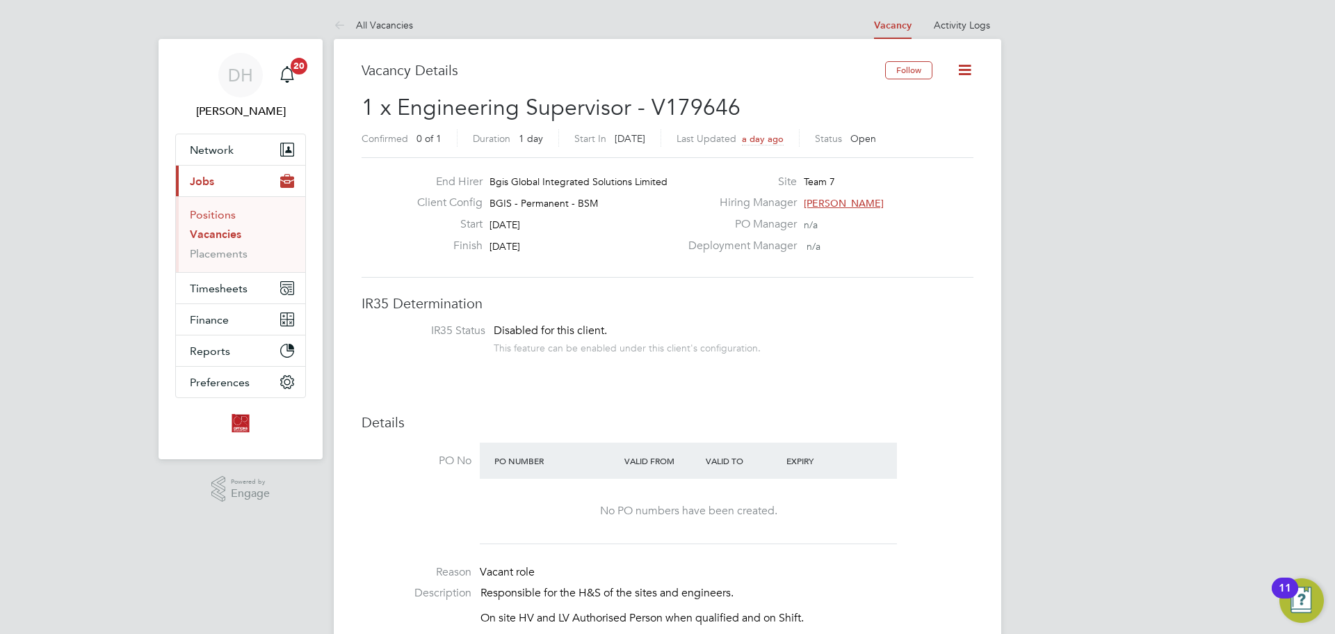
click at [191, 215] on link "Positions" at bounding box center [213, 214] width 46 height 13
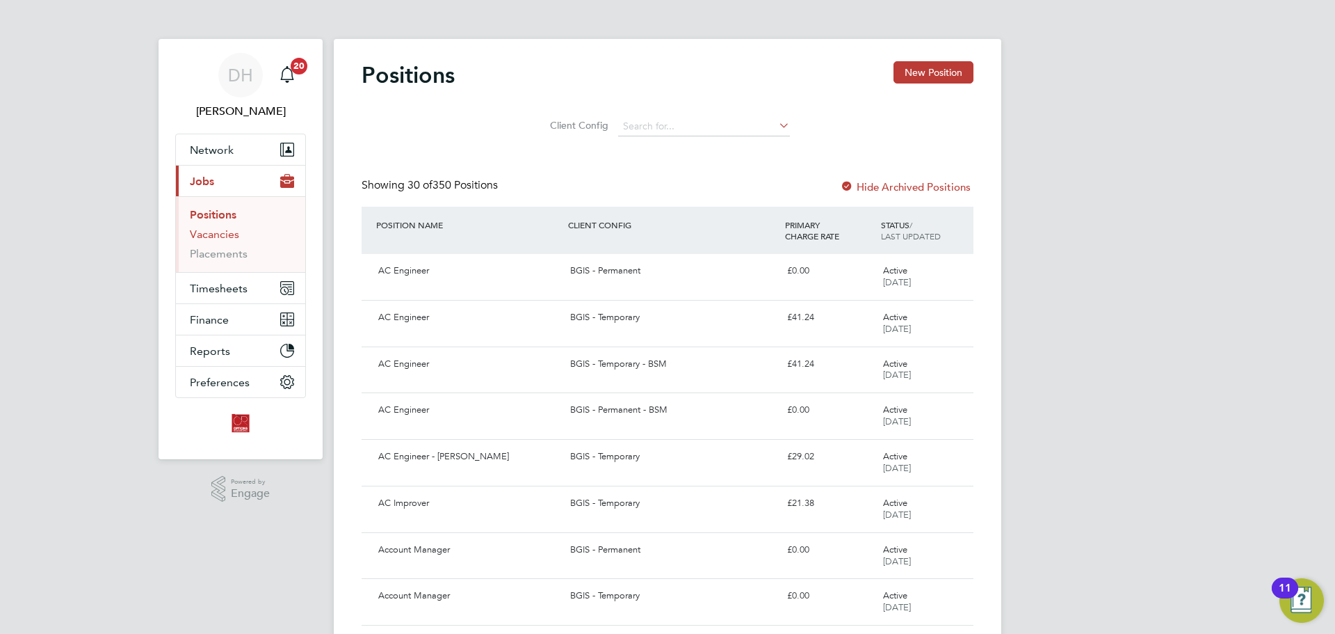
click at [232, 240] on link "Vacancies" at bounding box center [214, 233] width 49 height 13
